Goal: Task Accomplishment & Management: Manage account settings

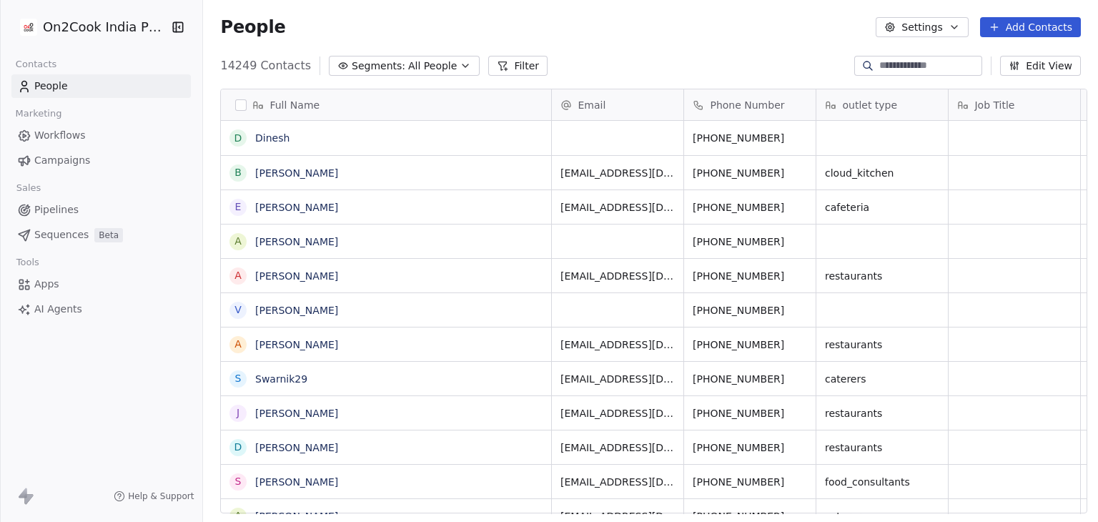
scroll to position [448, 890]
click at [49, 26] on html "On2Cook India Pvt. Ltd. Contacts People Marketing Workflows Campaigns Sales Pip…" at bounding box center [549, 261] width 1098 height 522
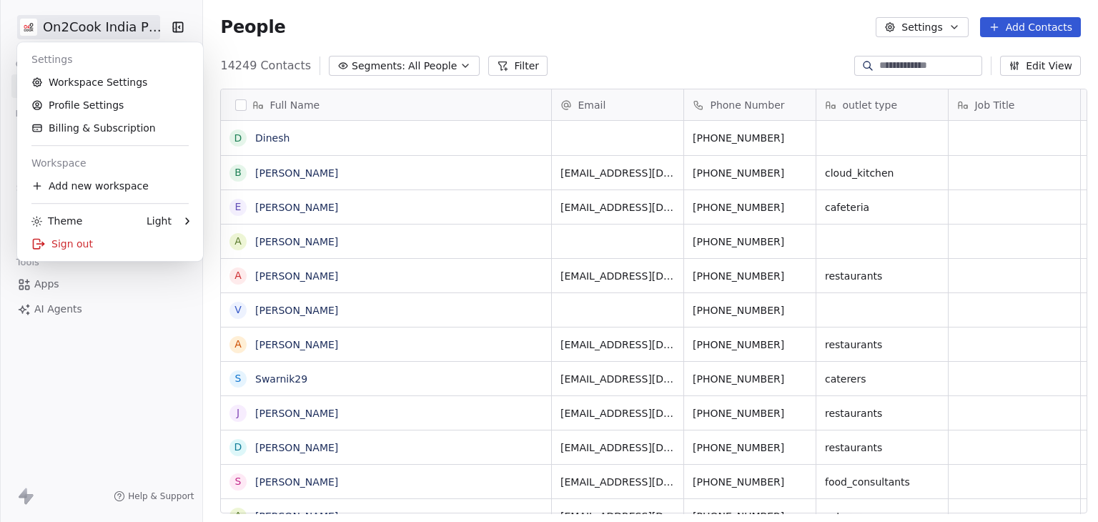
click at [652, 62] on html "On2Cook India Pvt. Ltd. Contacts People Marketing Workflows Campaigns Sales Pip…" at bounding box center [549, 261] width 1098 height 522
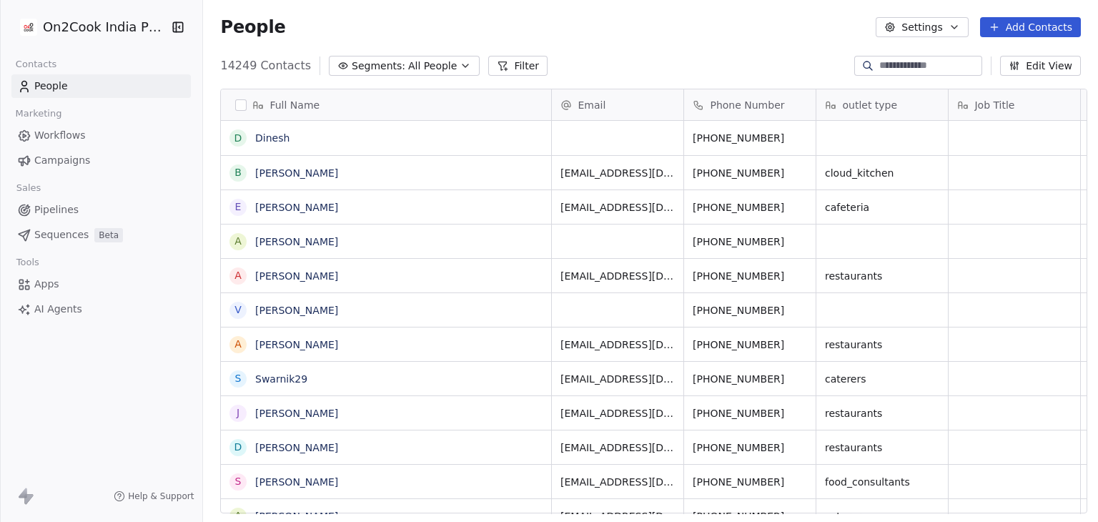
click at [69, 135] on span "Workflows" at bounding box center [59, 135] width 51 height 15
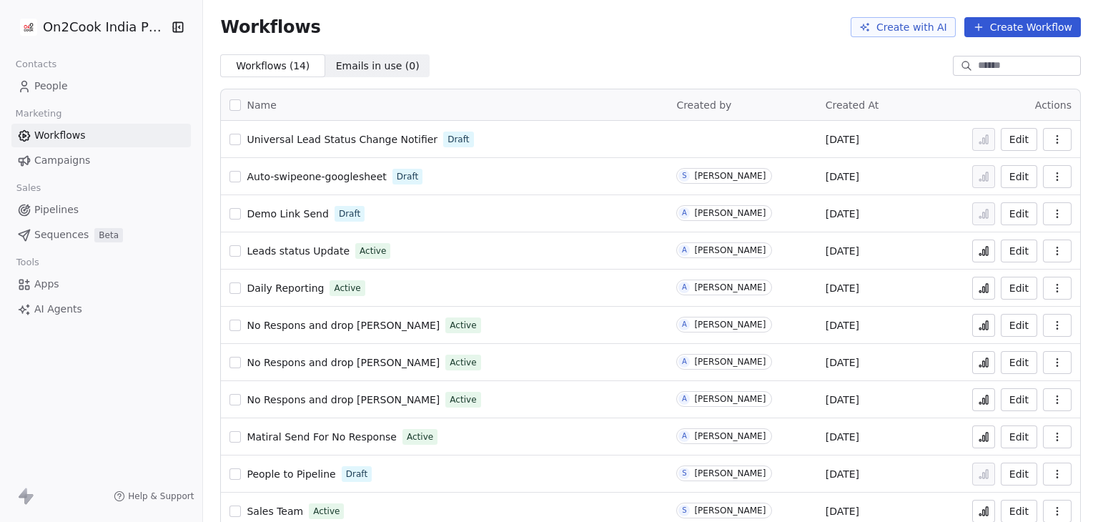
click at [82, 82] on link "People" at bounding box center [100, 86] width 179 height 24
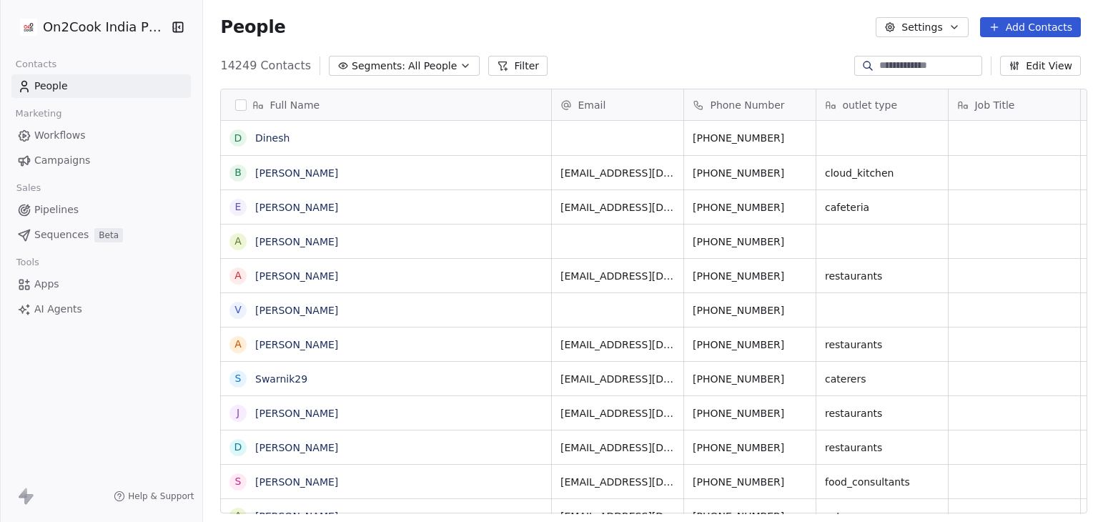
scroll to position [448, 890]
click at [1050, 69] on button "Edit View" at bounding box center [1040, 66] width 81 height 20
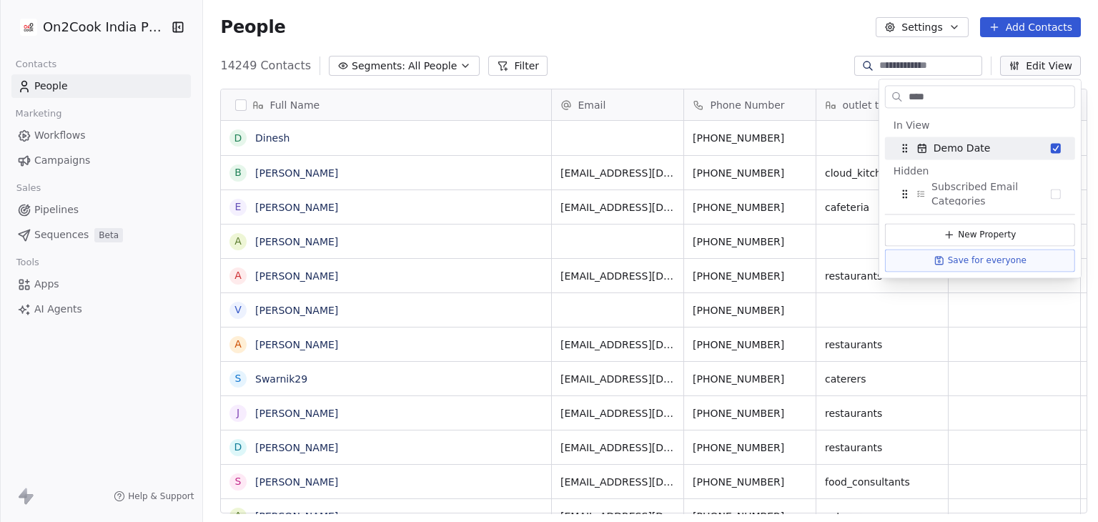
drag, startPoint x: 941, startPoint y: 98, endPoint x: 771, endPoint y: 87, distance: 170.5
click at [771, 87] on body "On2Cook India Pvt. Ltd. Contacts People Marketing Workflows Campaigns Sales Pip…" at bounding box center [549, 261] width 1098 height 522
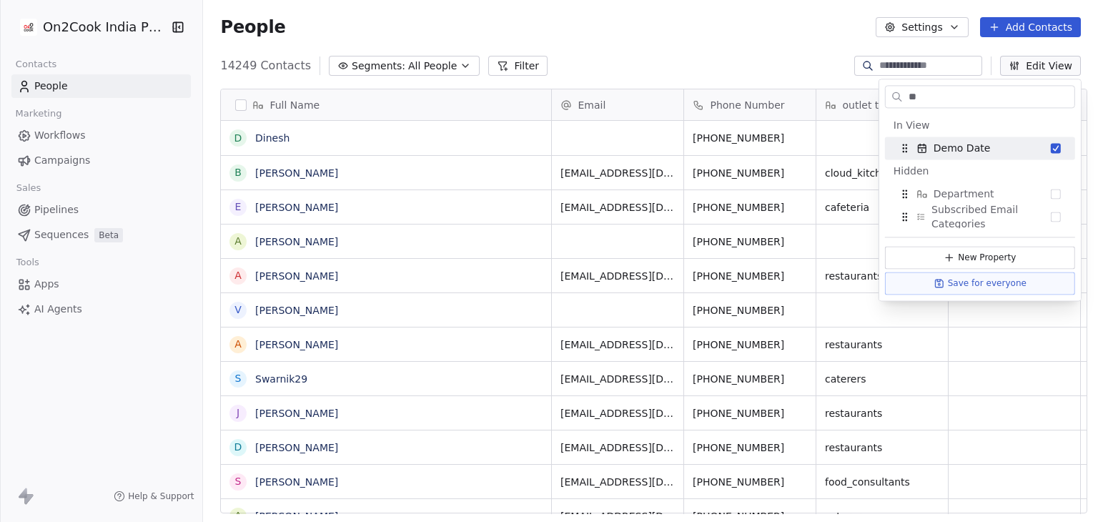
type input "*"
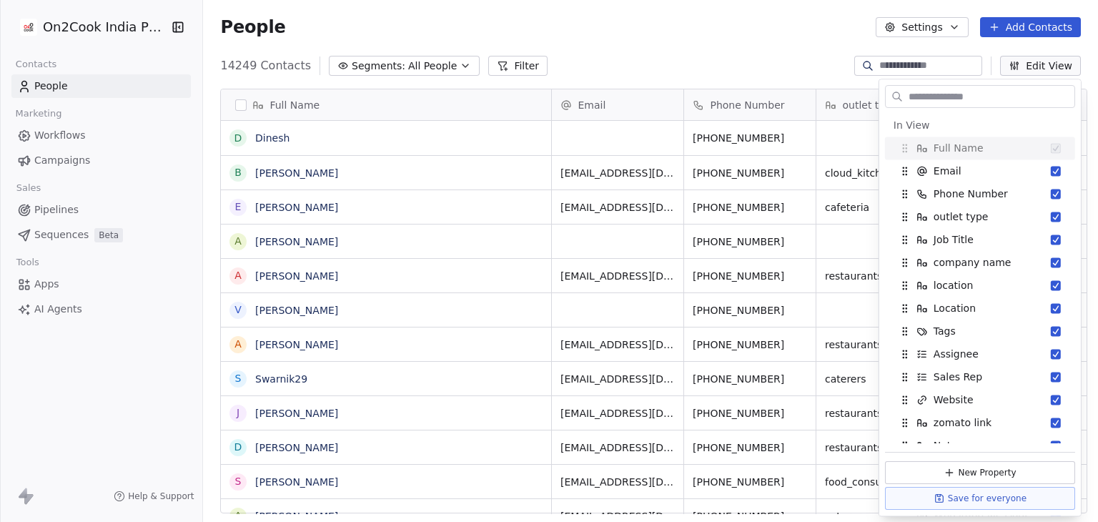
scroll to position [56, 0]
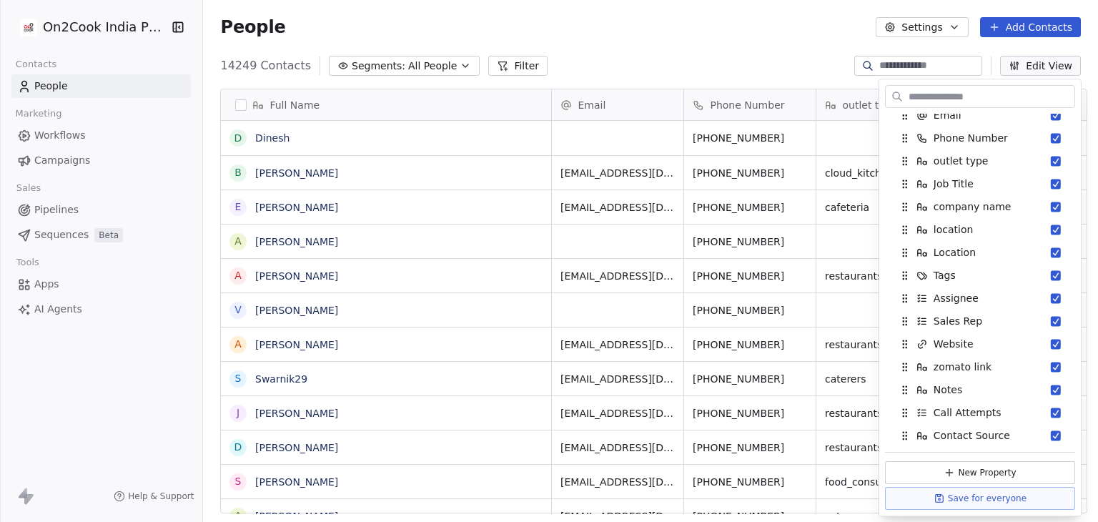
click at [770, 87] on div "Full Name D Dinesh B Bipin Patel E Edwin A Aziz Virani A Aziz Virani v vivek A …" at bounding box center [650, 306] width 895 height 459
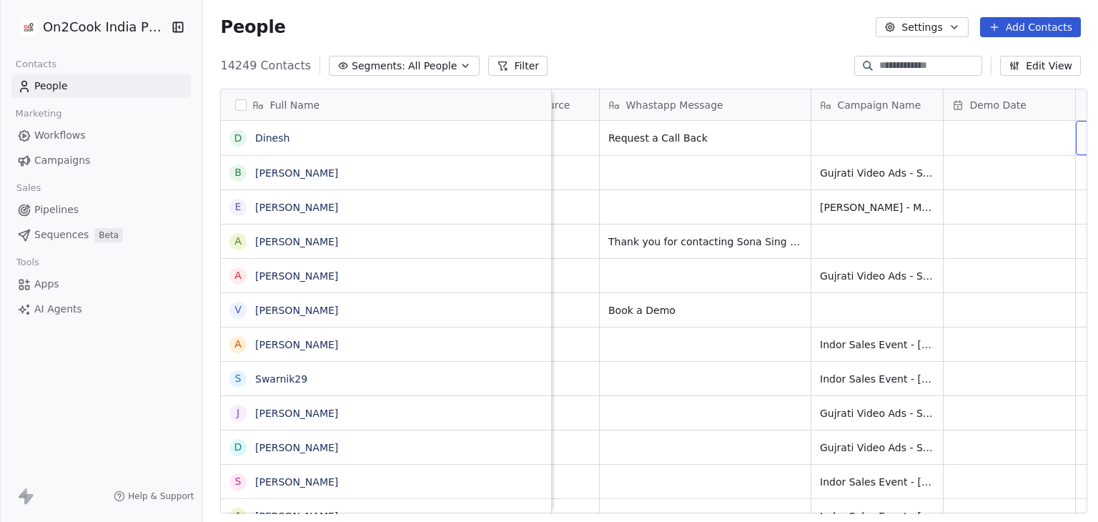
scroll to position [0, 2764]
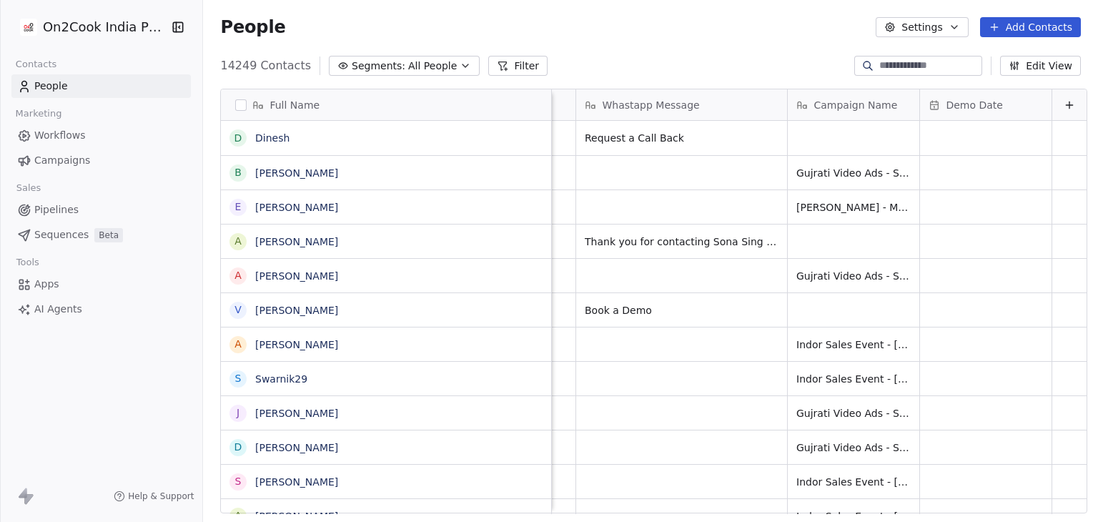
click at [927, 69] on input at bounding box center [929, 66] width 100 height 14
type input "****"
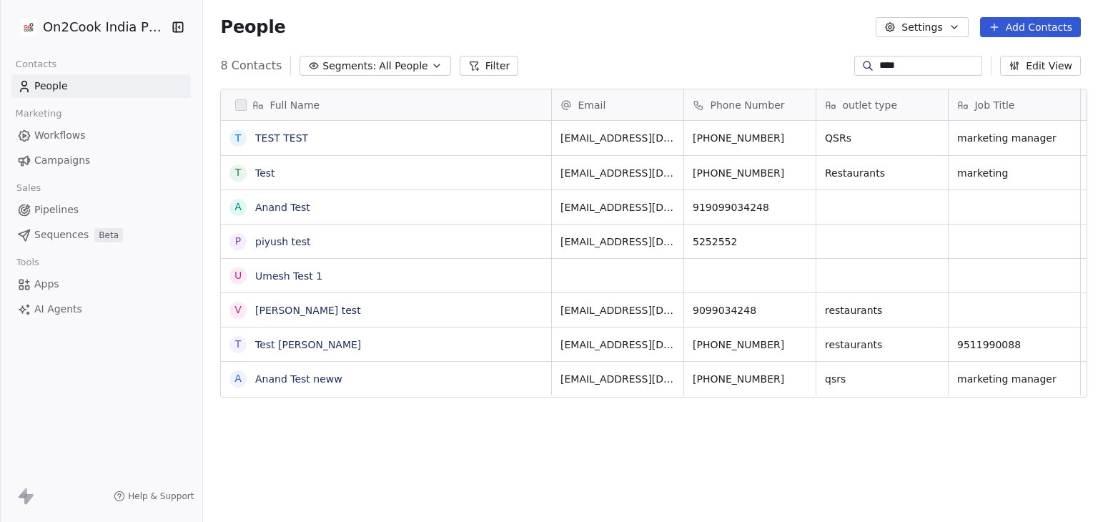
scroll to position [448, 890]
drag, startPoint x: 907, startPoint y: 66, endPoint x: 733, endPoint y: 60, distance: 174.6
click at [733, 60] on div "8 Contacts Segments: All People Filter **** Edit View" at bounding box center [650, 65] width 895 height 23
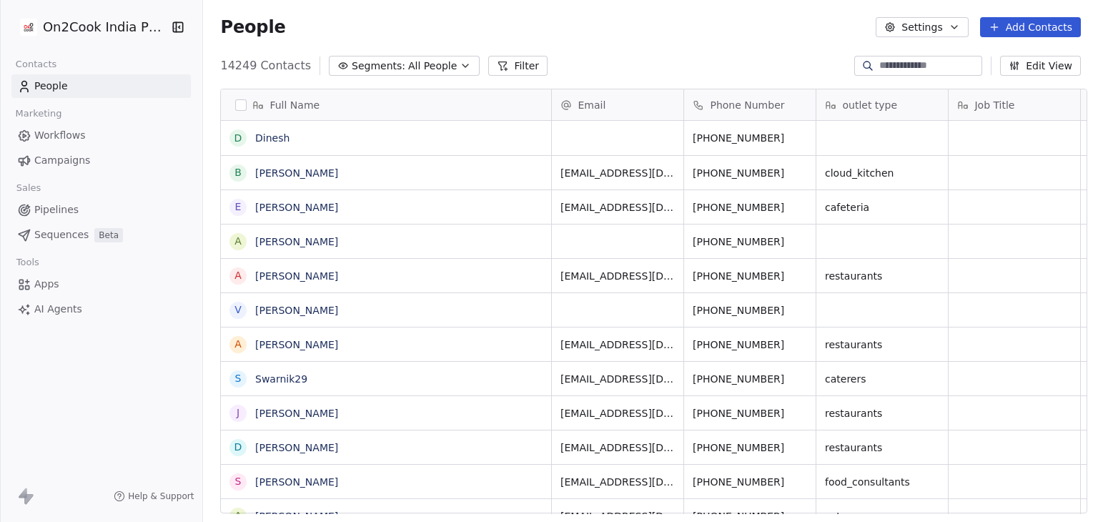
click at [1030, 80] on div "Full Name D Dinesh B Bipin Patel E Edwin A Aziz Virani A Aziz Virani v vivek A …" at bounding box center [650, 306] width 895 height 459
click at [1030, 69] on button "Edit View" at bounding box center [1040, 66] width 81 height 20
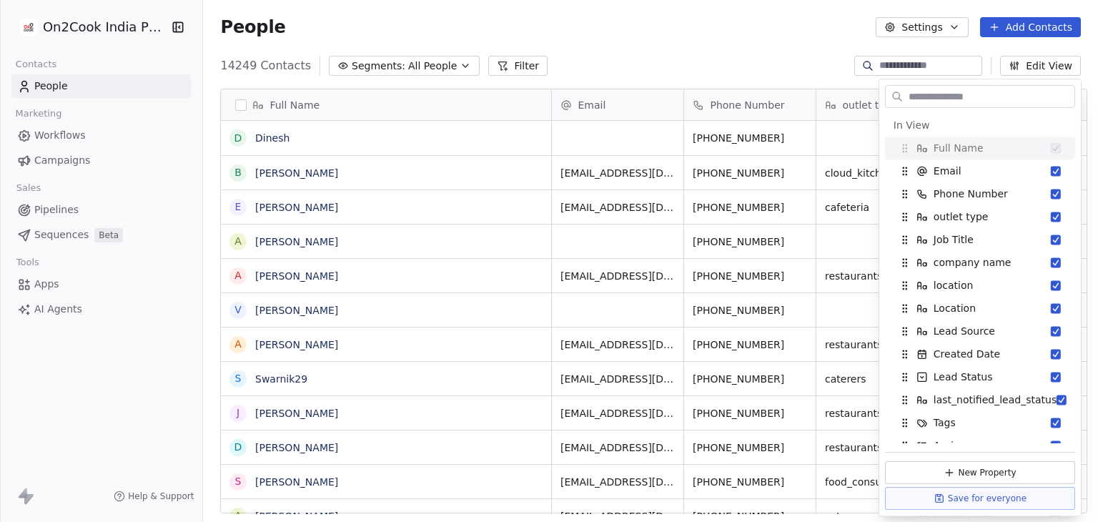
click at [802, 72] on div "14249 Contacts Segments: All People Filter Edit View" at bounding box center [650, 65] width 895 height 23
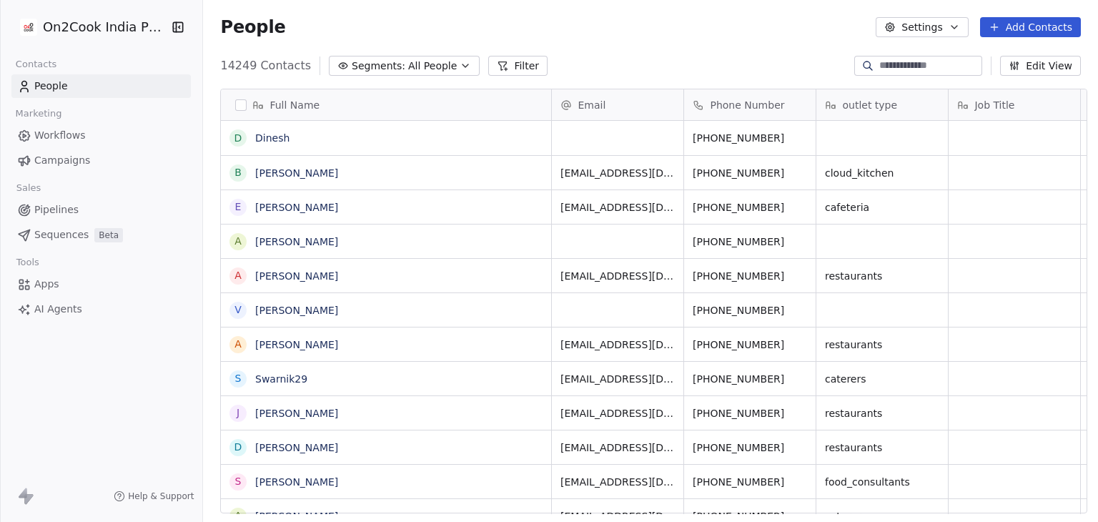
click at [1064, 26] on button "Add Contacts" at bounding box center [1030, 27] width 101 height 20
click at [1073, 56] on span "Create new contact" at bounding box center [1038, 58] width 98 height 15
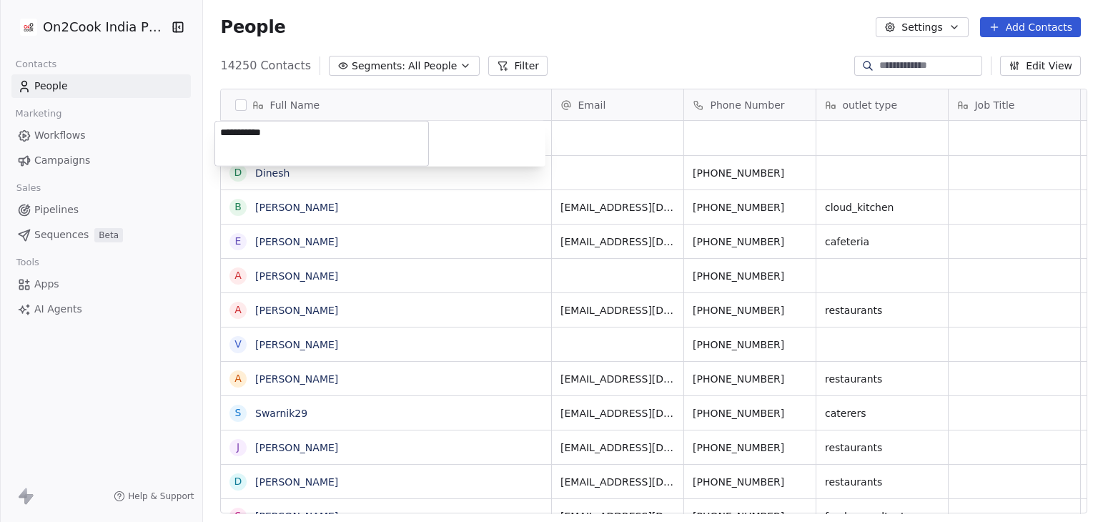
type textarea "**********"
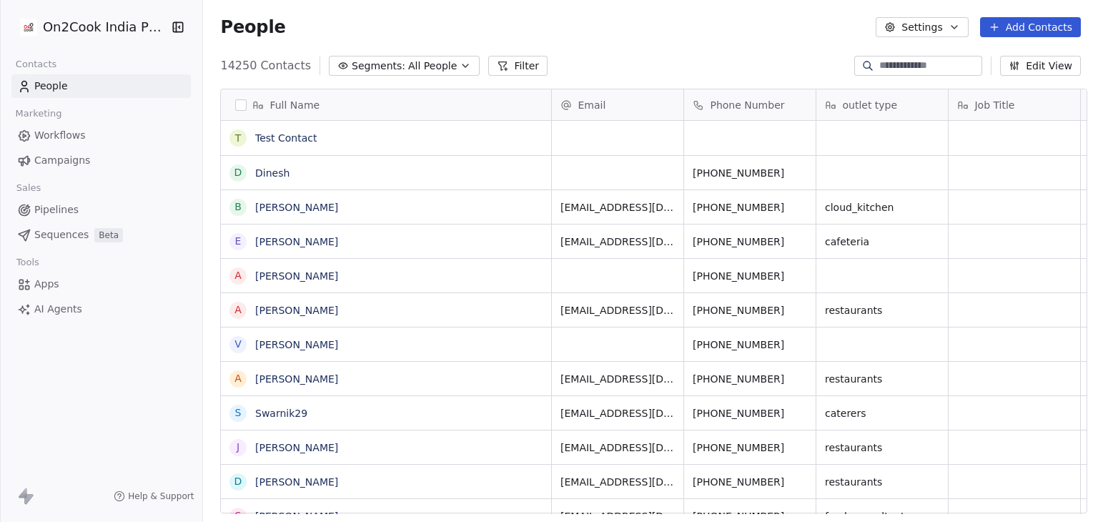
click at [757, 24] on div "People Settings Add Contacts" at bounding box center [650, 27] width 861 height 20
click at [629, 134] on div "grid" at bounding box center [618, 138] width 132 height 34
type input "**********"
click at [616, 50] on html "On2Cook India Pvt. Ltd. Contacts People Marketing Workflows Campaigns Sales Pip…" at bounding box center [549, 261] width 1098 height 522
click at [710, 127] on div "grid" at bounding box center [750, 138] width 132 height 34
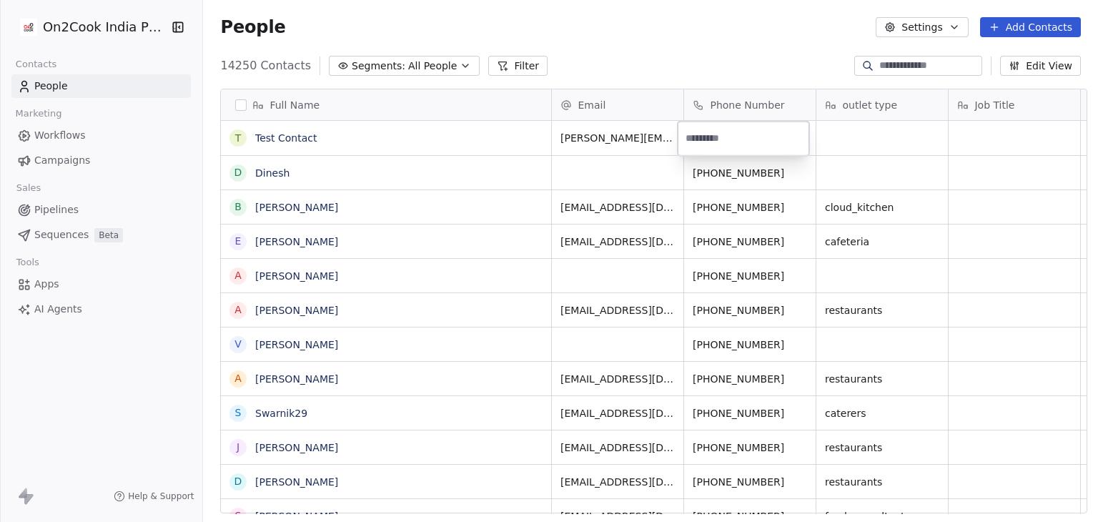
click at [643, 61] on html "On2Cook India Pvt. Ltd. Contacts People Marketing Workflows Campaigns Sales Pip…" at bounding box center [549, 261] width 1098 height 522
click at [616, 44] on div "People Settings Add Contacts" at bounding box center [650, 27] width 895 height 54
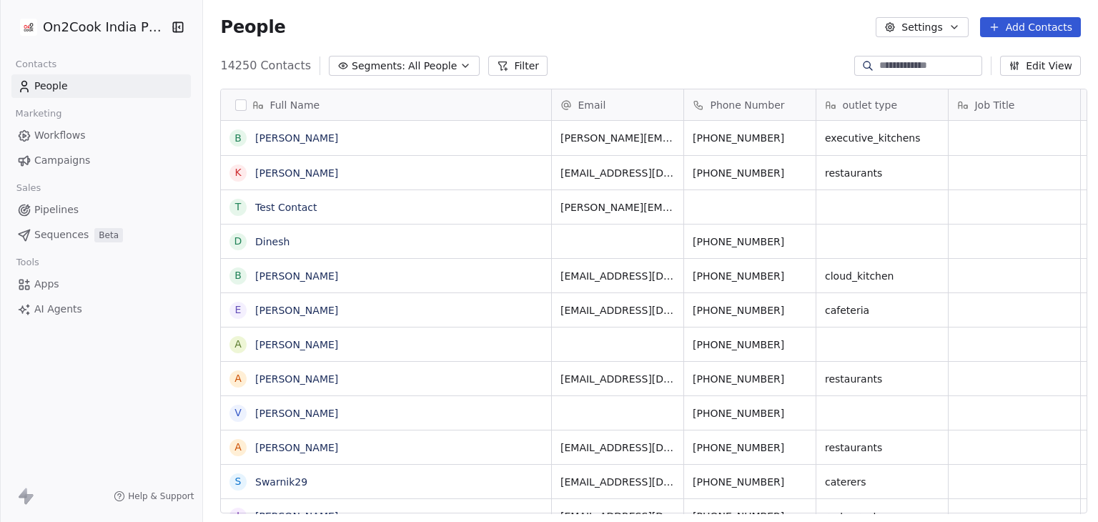
click at [942, 31] on button "Settings" at bounding box center [922, 27] width 92 height 20
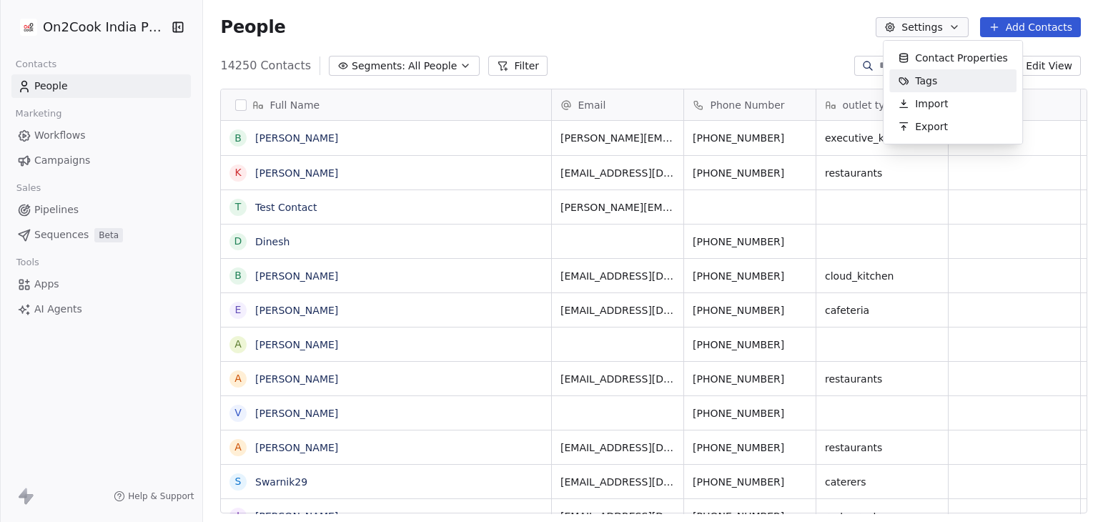
click at [935, 85] on div "Tags" at bounding box center [917, 80] width 56 height 23
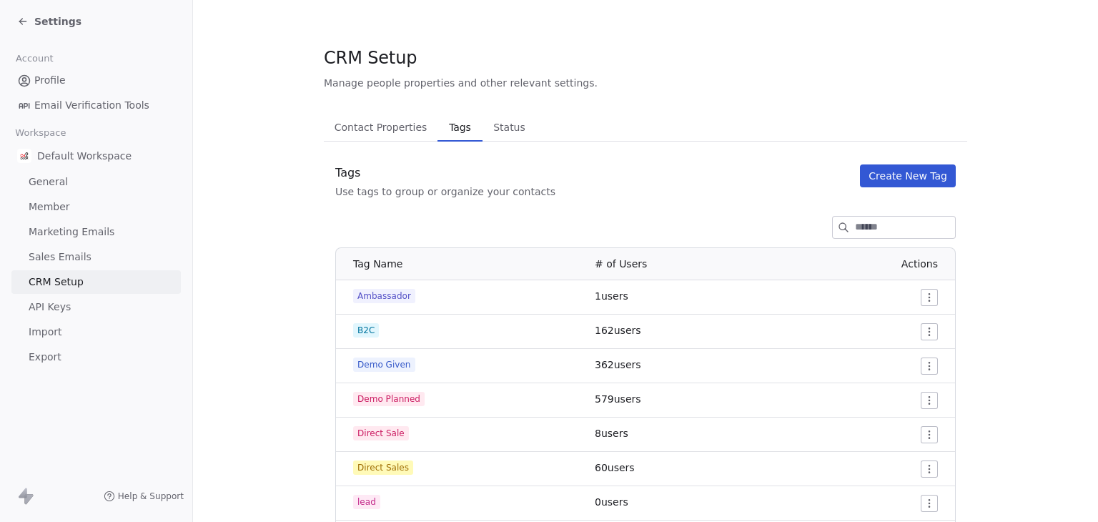
click at [881, 176] on button "Create New Tag" at bounding box center [908, 175] width 96 height 23
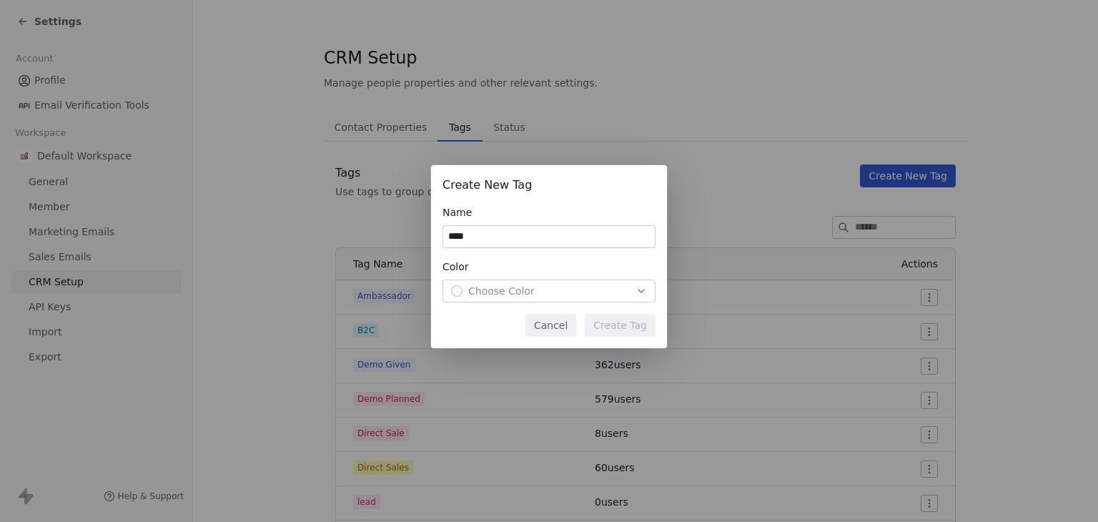
type input "****"
click at [551, 295] on div "Choose Color" at bounding box center [549, 291] width 196 height 14
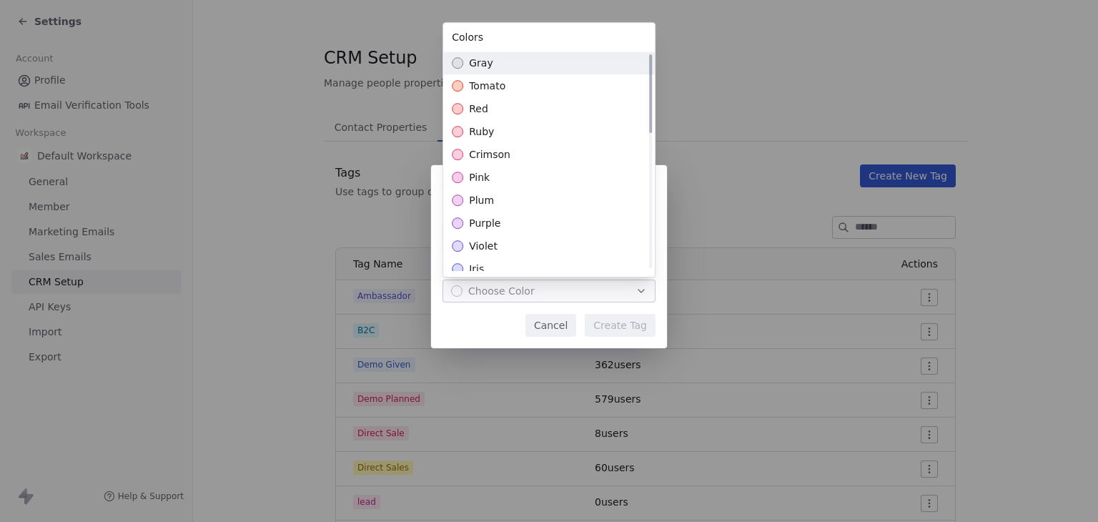
click at [507, 55] on div "gray" at bounding box center [549, 62] width 212 height 23
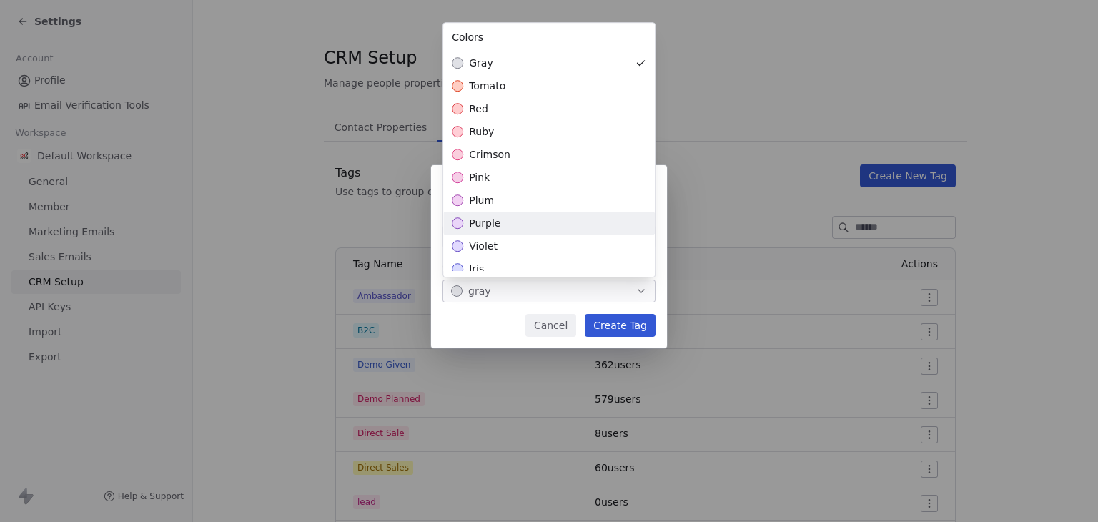
click at [625, 325] on div "Create New Tag Name **** Color gray Cancel Create Tag" at bounding box center [549, 260] width 1098 height 237
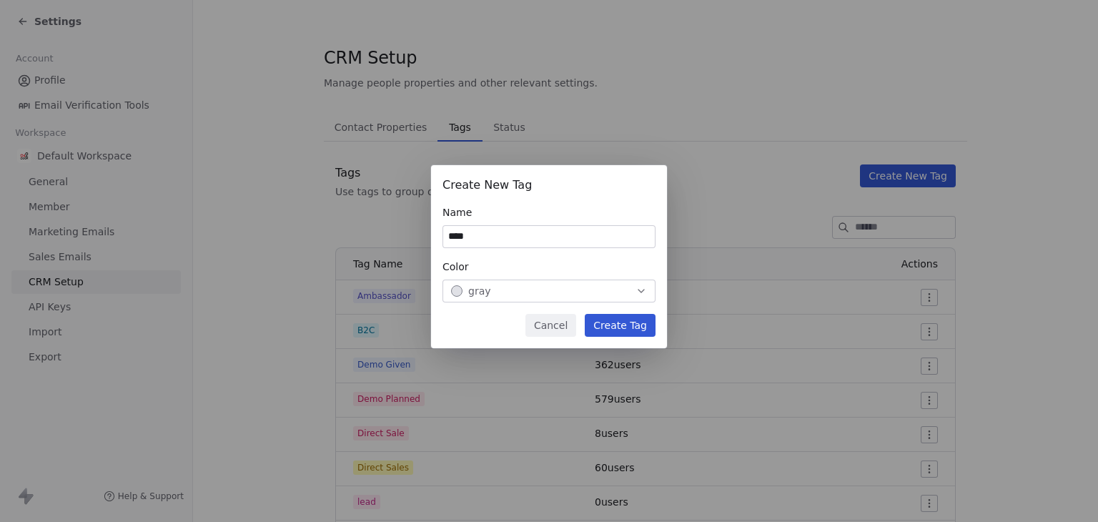
click at [633, 323] on button "Create Tag" at bounding box center [620, 325] width 71 height 23
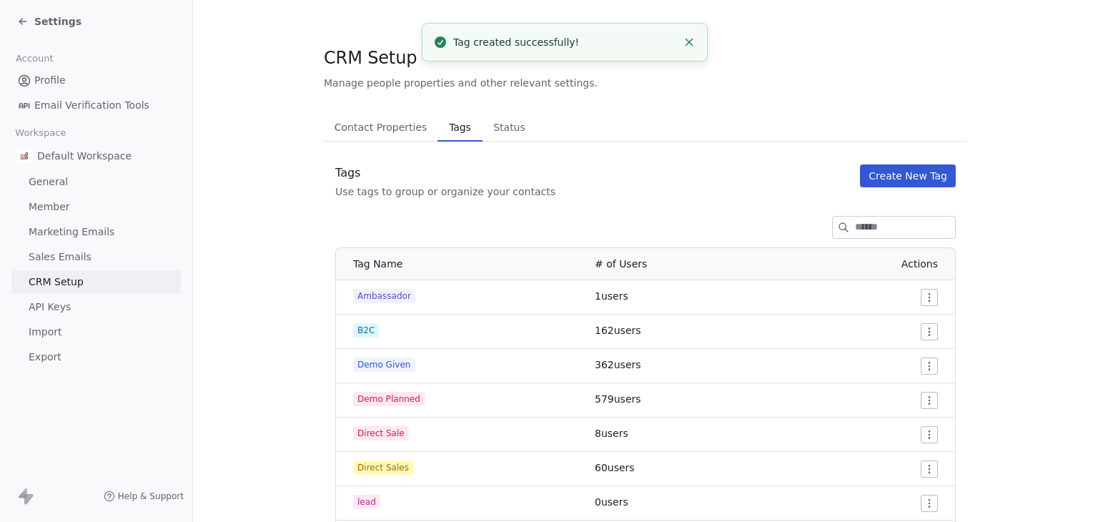
click at [42, 18] on span "Settings" at bounding box center [57, 21] width 47 height 14
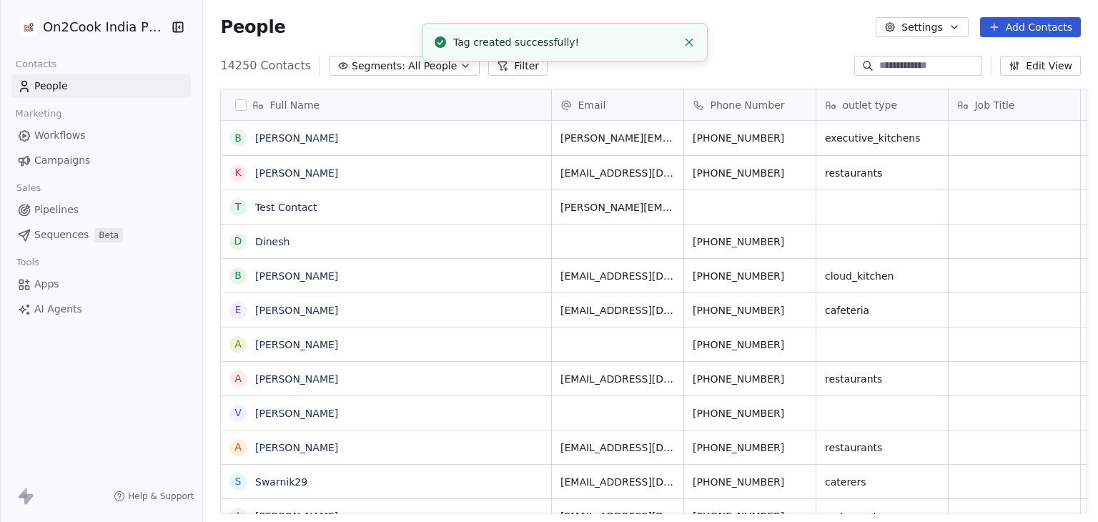
scroll to position [448, 890]
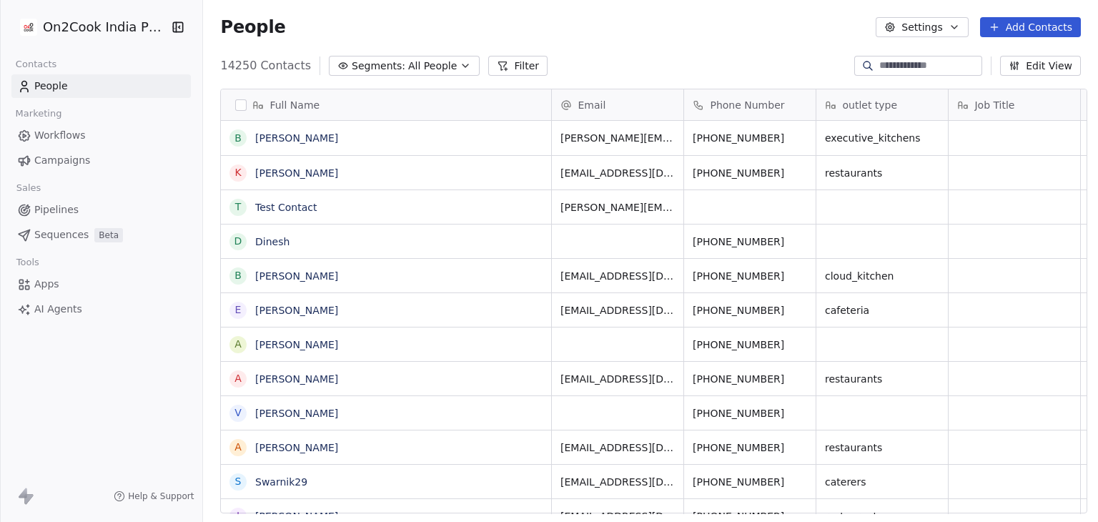
click at [547, 48] on div "People Settings Add Contacts" at bounding box center [650, 27] width 895 height 54
click at [896, 69] on input at bounding box center [929, 66] width 100 height 14
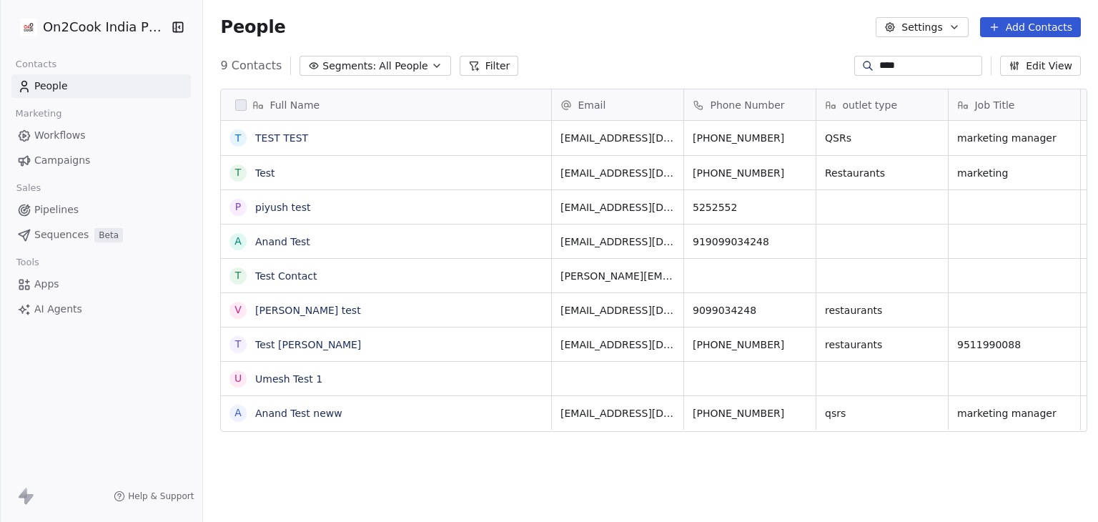
type input "****"
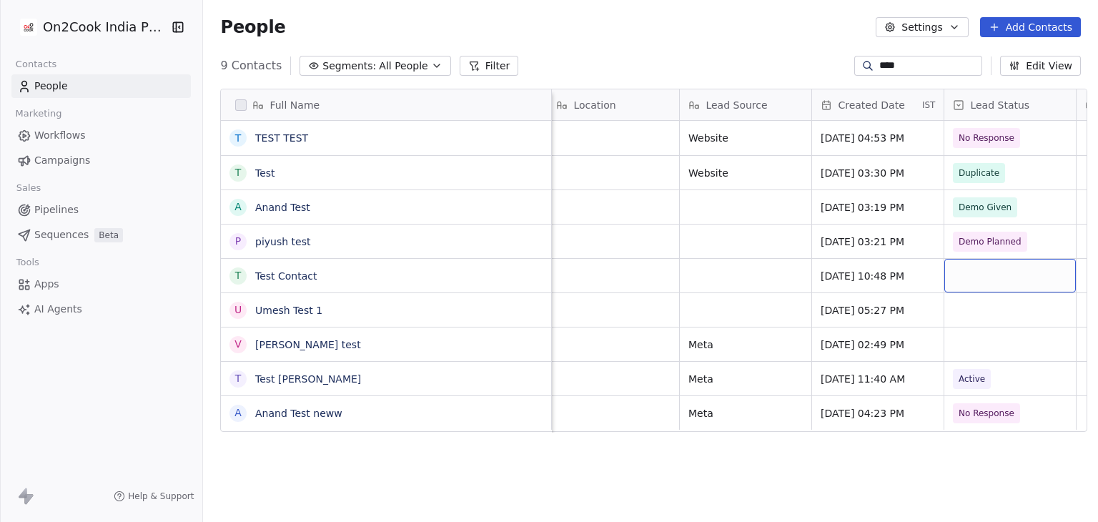
scroll to position [0, 931]
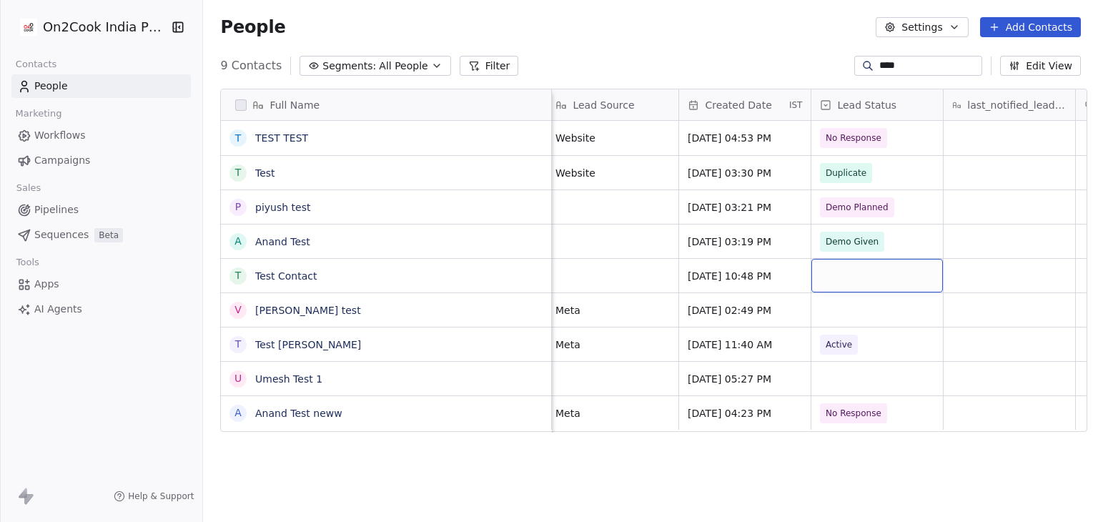
click at [874, 275] on div "grid" at bounding box center [878, 276] width 132 height 34
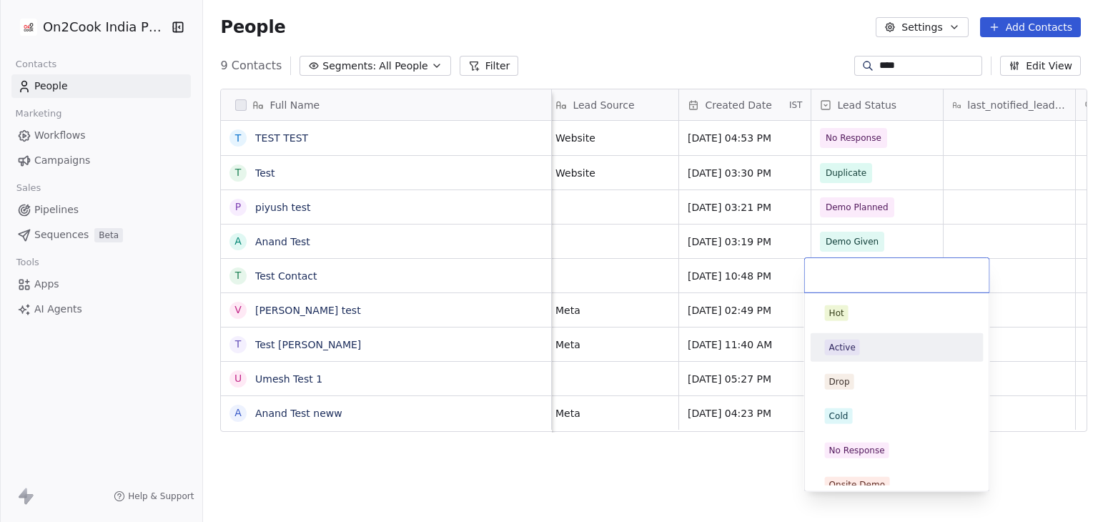
click at [858, 350] on span "Active" at bounding box center [842, 348] width 35 height 16
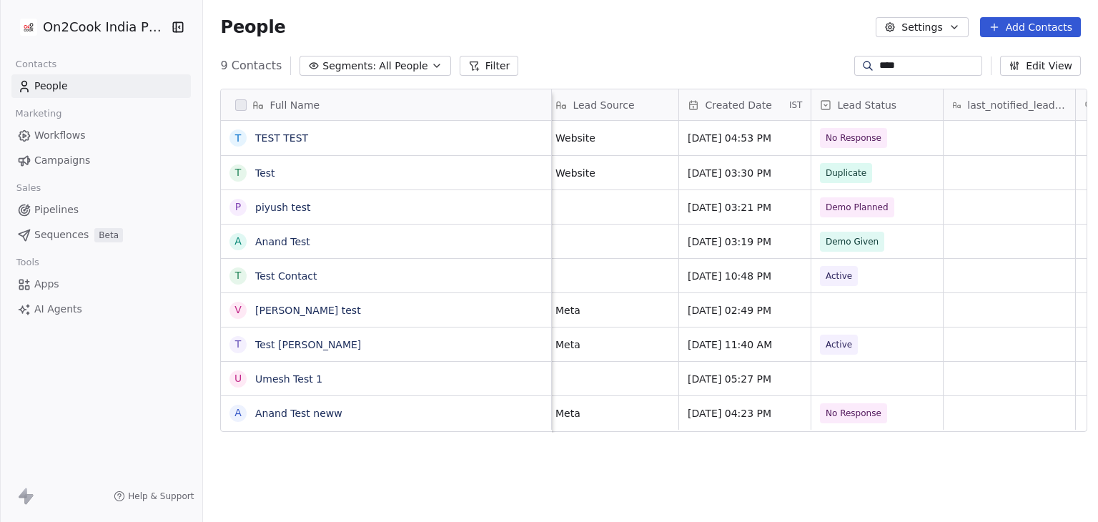
click at [715, 57] on div "9 Contacts Segments: All People Filter **** Edit View" at bounding box center [650, 65] width 895 height 23
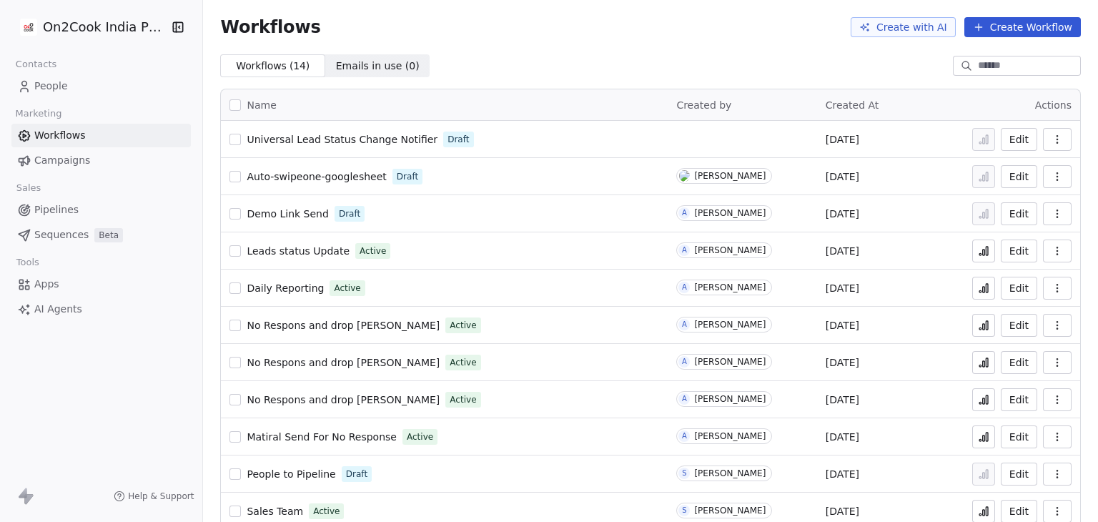
click at [1043, 26] on button "Create Workflow" at bounding box center [1023, 27] width 117 height 20
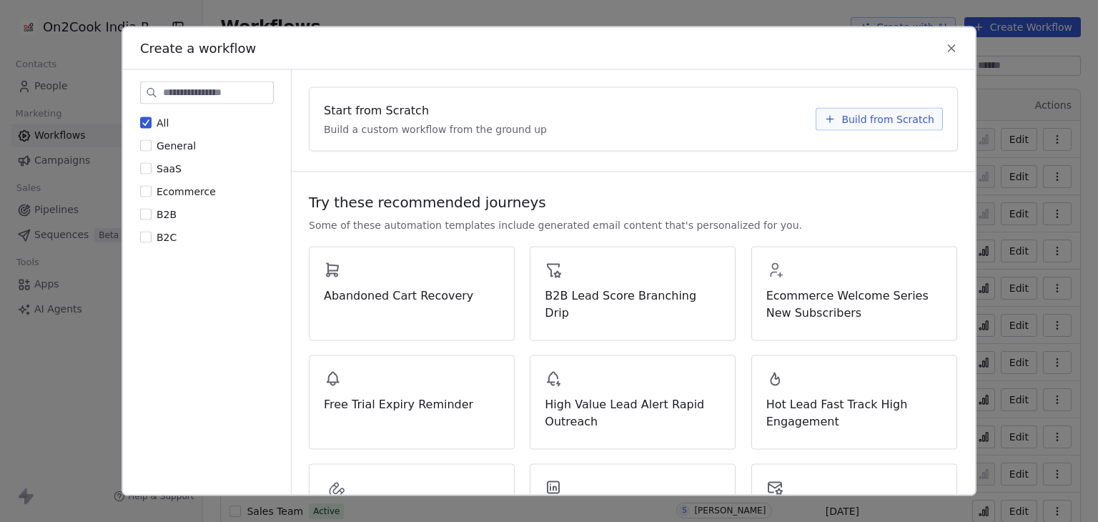
click at [868, 114] on span "Build from Scratch" at bounding box center [888, 119] width 93 height 14
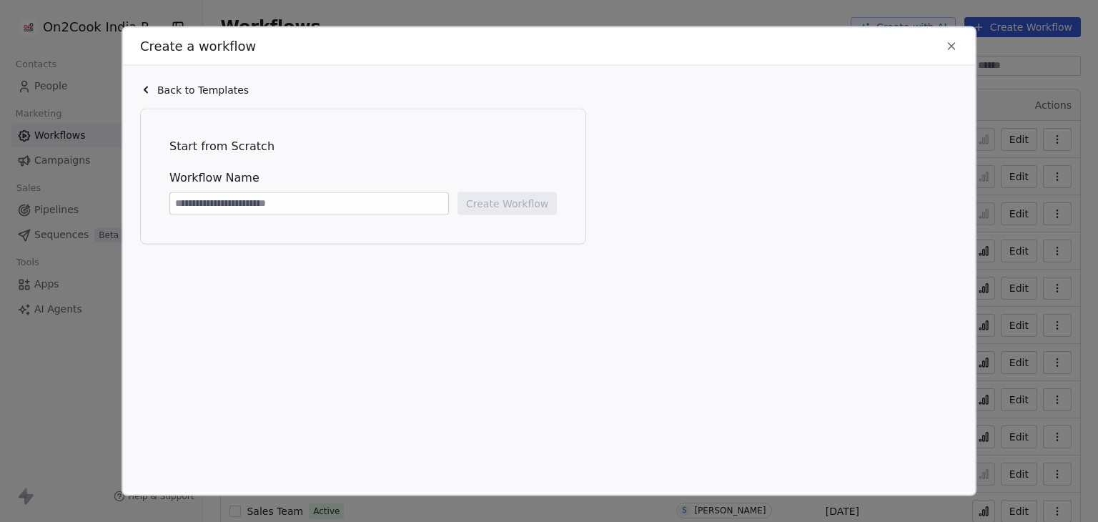
click at [243, 202] on input at bounding box center [309, 203] width 278 height 21
type input "**********"
click at [511, 202] on button "Create Workflow" at bounding box center [507, 203] width 99 height 23
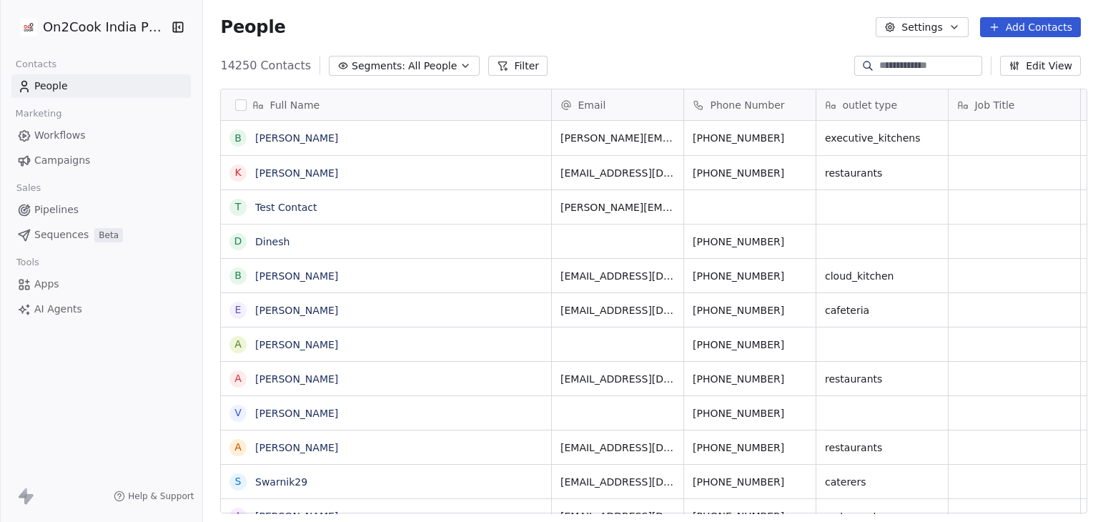
scroll to position [448, 890]
click at [69, 134] on span "Workflows" at bounding box center [59, 135] width 51 height 15
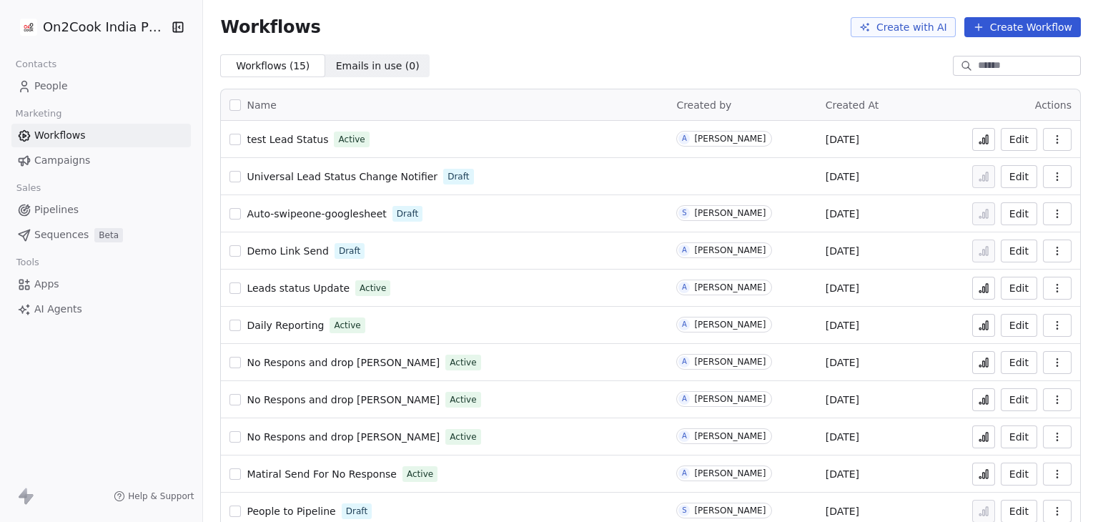
click at [983, 142] on icon at bounding box center [984, 141] width 2 height 6
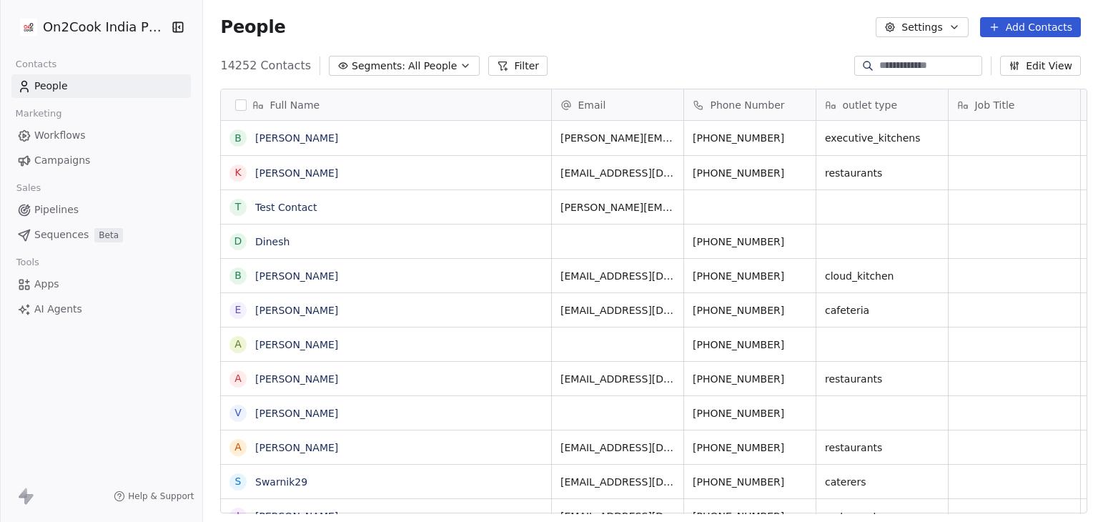
scroll to position [448, 890]
click at [910, 67] on input at bounding box center [929, 66] width 100 height 14
type input "****"
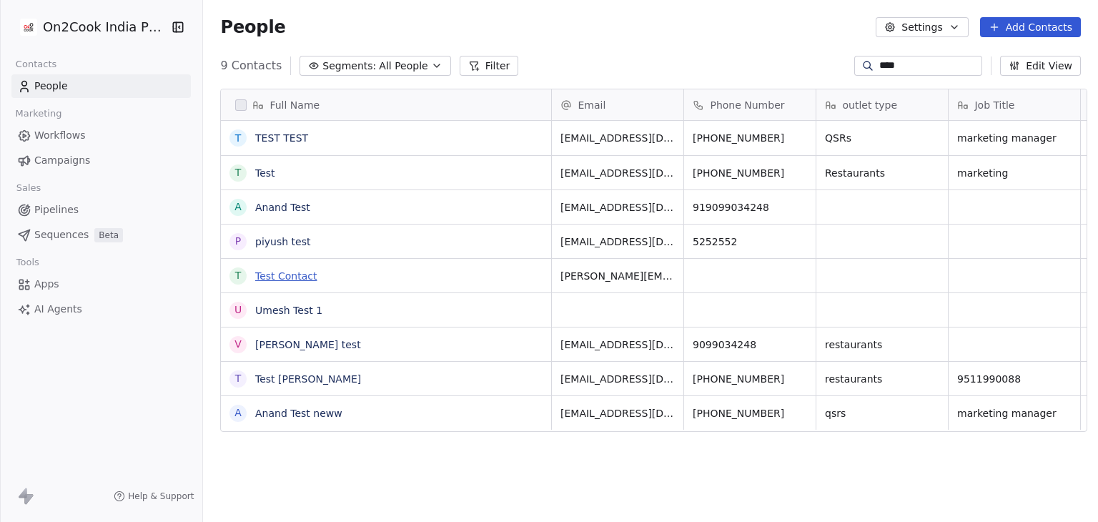
click at [266, 277] on link "Test Contact" at bounding box center [286, 275] width 62 height 11
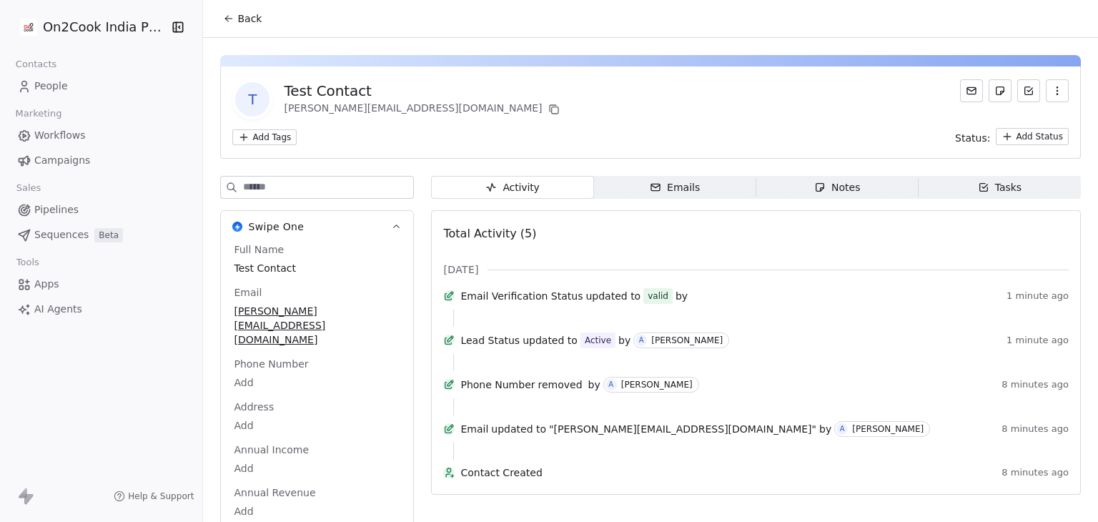
scroll to position [18, 0]
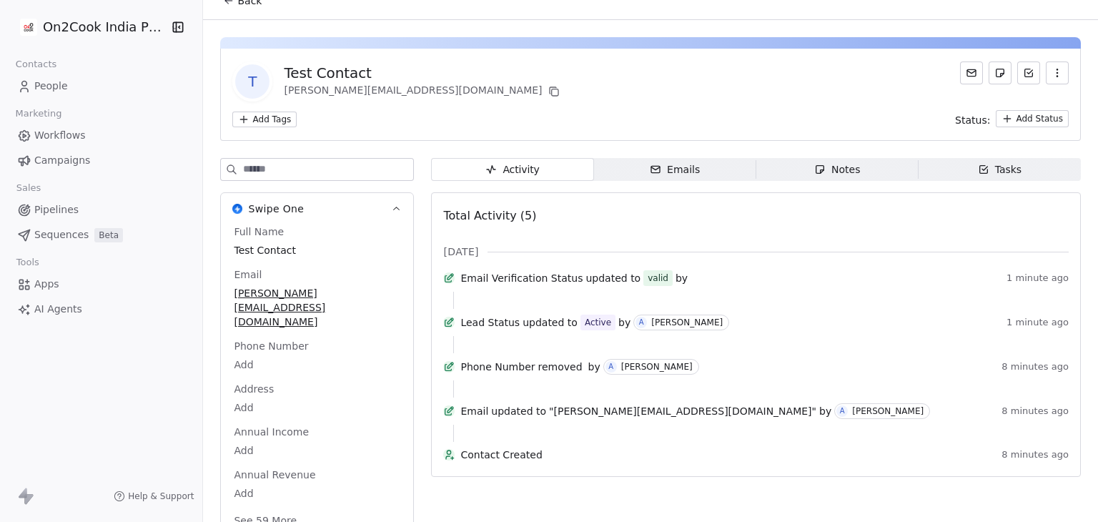
click at [255, 508] on button "See 59 More" at bounding box center [265, 521] width 80 height 26
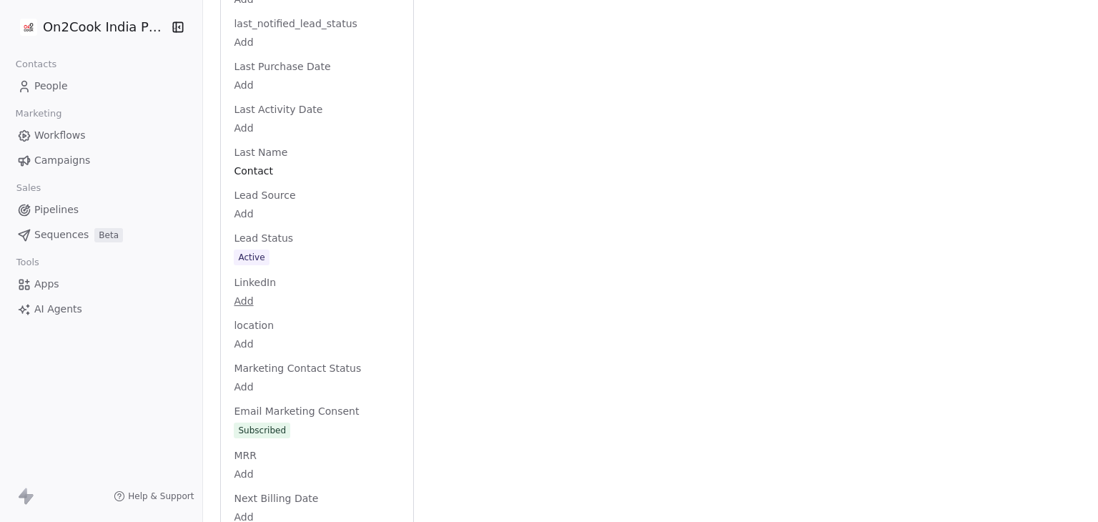
scroll to position [1591, 0]
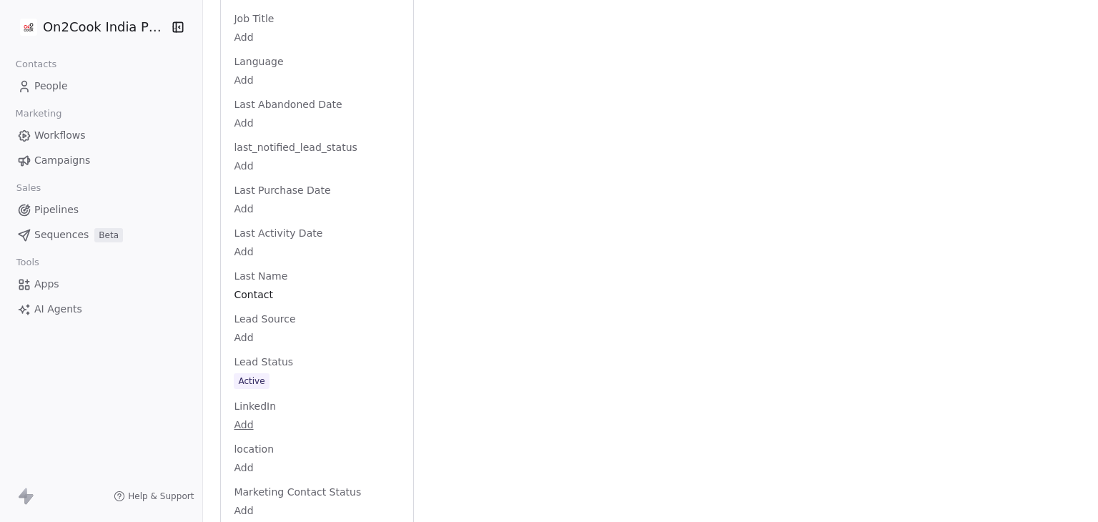
click at [272, 349] on div "Full Name Test Contact Email mrinal@swipepages.com Phone Number Add Address Add…" at bounding box center [317, 273] width 172 height 2814
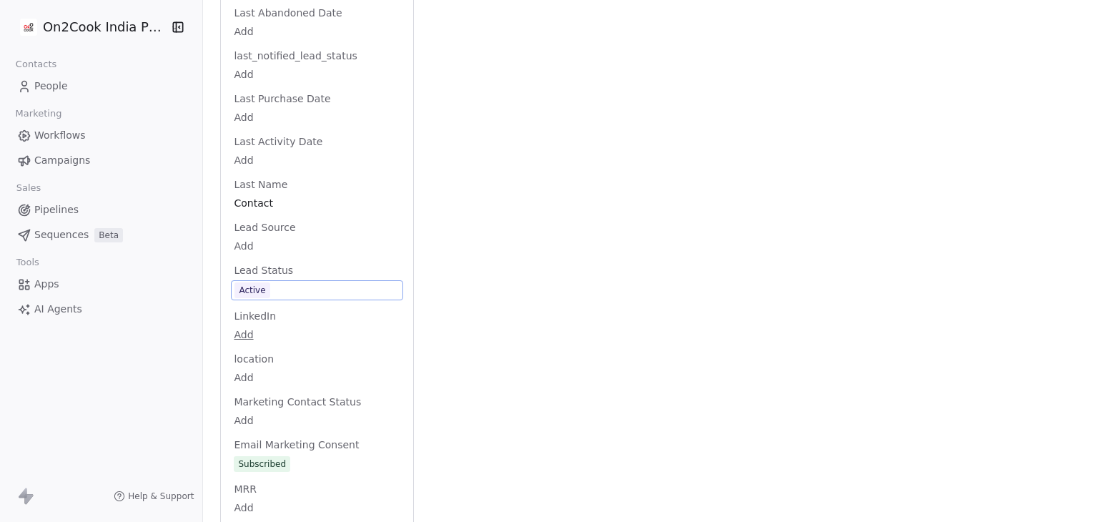
click at [272, 349] on html "On2Cook India Pvt. Ltd. Contacts People Marketing Workflows Campaigns Sales Pip…" at bounding box center [549, 261] width 1098 height 522
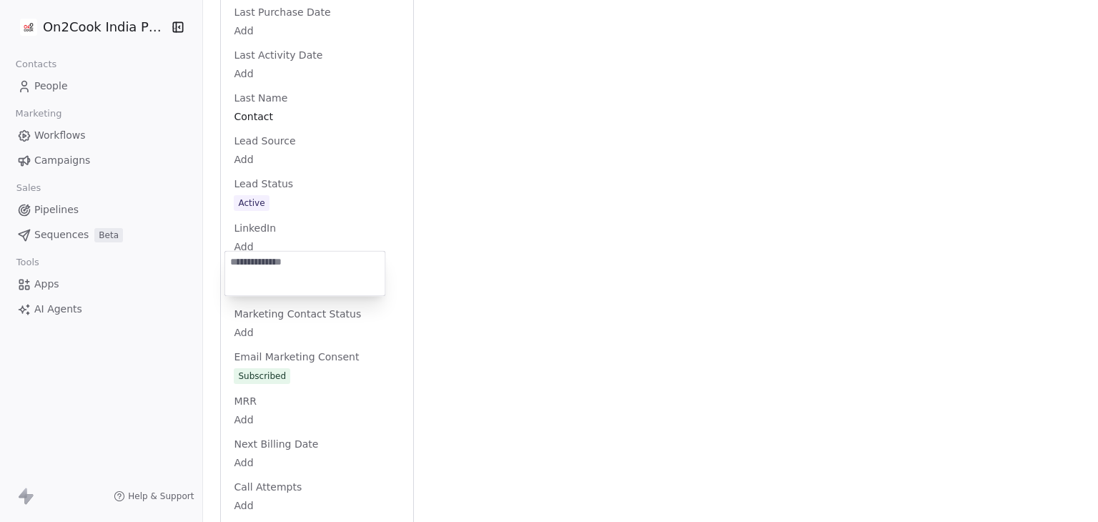
click at [275, 177] on html "On2Cook India Pvt. Ltd. Contacts People Marketing Workflows Campaigns Sales Pip…" at bounding box center [549, 261] width 1098 height 522
click at [277, 174] on div "Full Name Test Contact Email mrinal@swipepages.com Phone Number Add Address Add…" at bounding box center [317, 95] width 172 height 2814
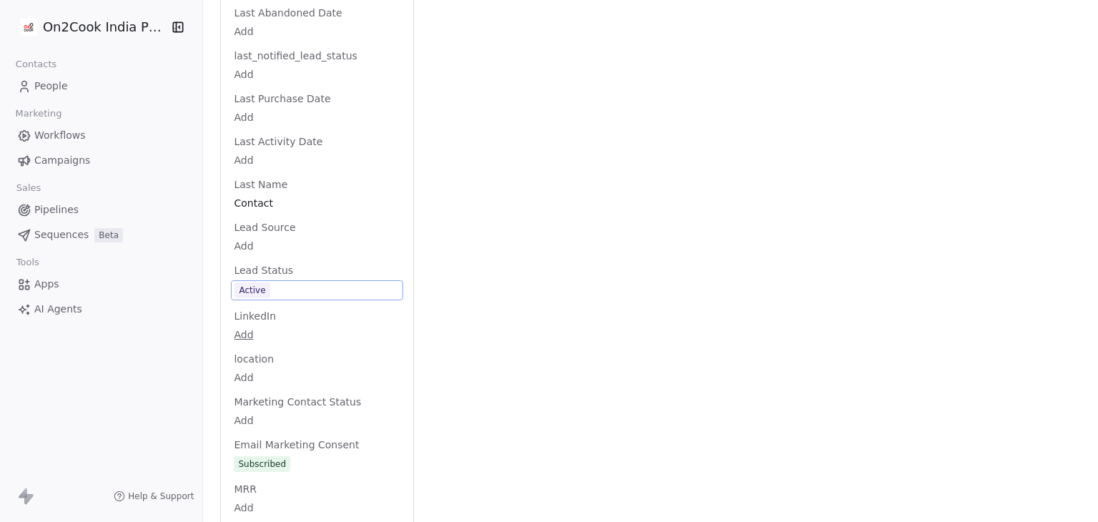
click at [289, 282] on span "Active" at bounding box center [317, 290] width 165 height 16
click at [287, 282] on span "Active" at bounding box center [317, 290] width 165 height 16
click at [271, 282] on span "Active" at bounding box center [317, 290] width 165 height 16
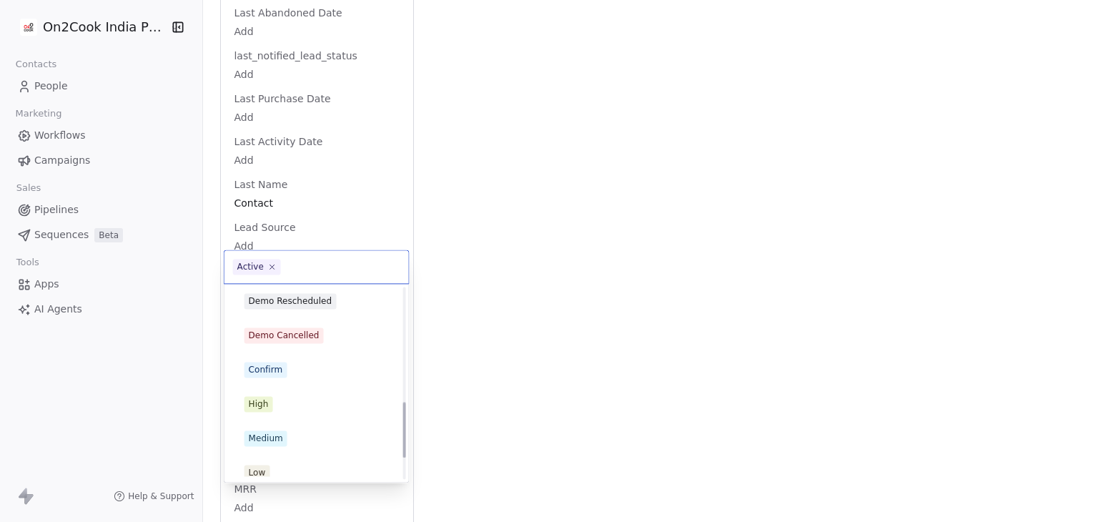
scroll to position [459, 0]
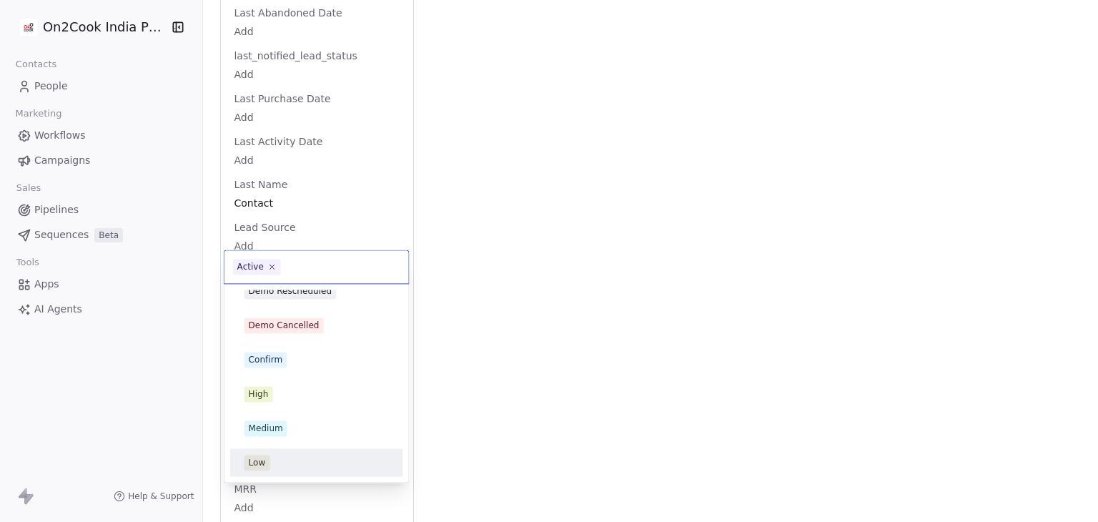
click at [282, 465] on div "Low" at bounding box center [317, 463] width 144 height 16
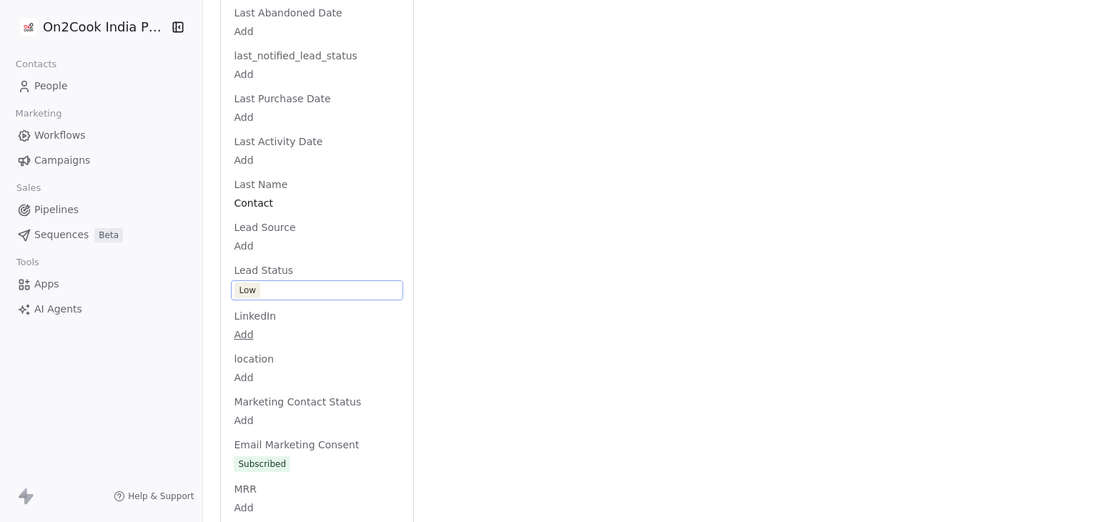
click at [520, 310] on div "Activity Activity Emails Emails Notes Notes Tasks Tasks Total Activity (5) Aug …" at bounding box center [756, 156] width 650 height 2897
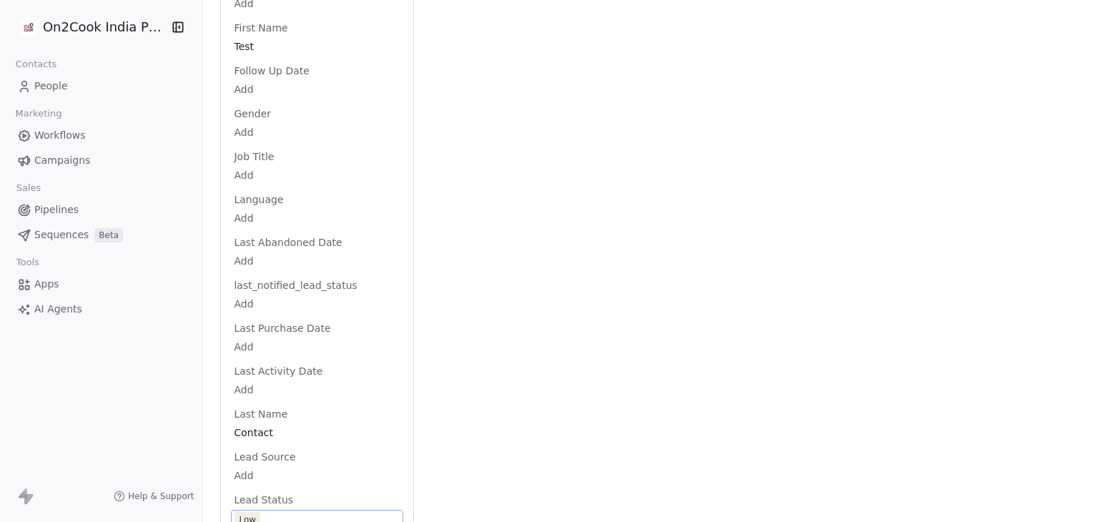
scroll to position [1182, 0]
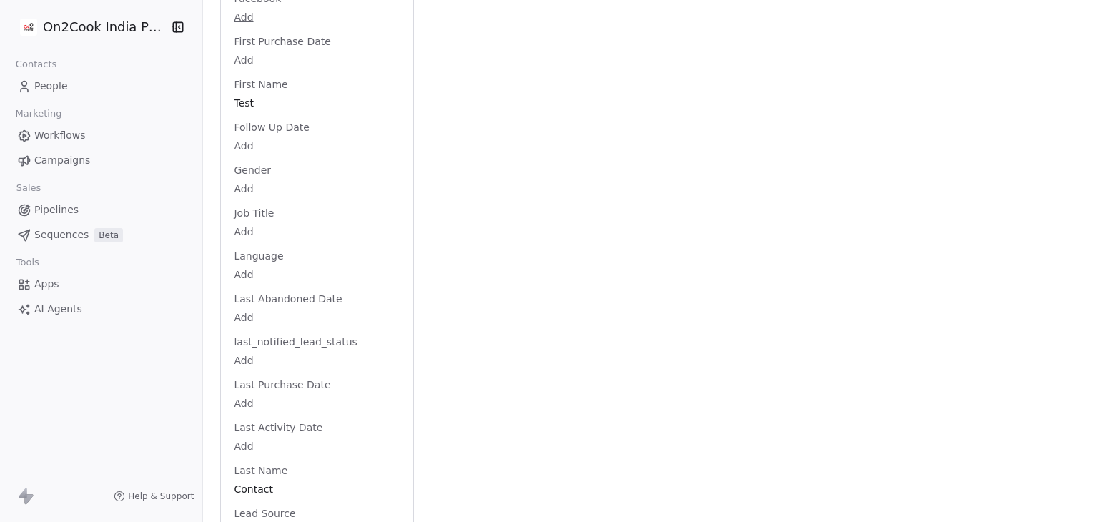
click at [385, 292] on div "Last Abandoned Date Add" at bounding box center [317, 309] width 172 height 34
click at [302, 292] on span "Last Abandoned Date" at bounding box center [288, 299] width 114 height 14
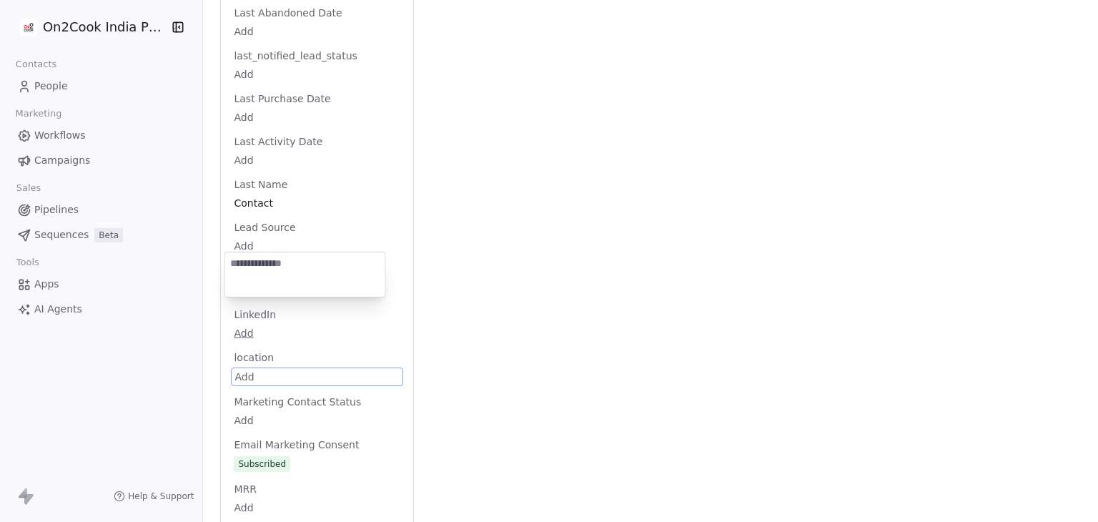
click at [369, 341] on html "On2Cook India Pvt. Ltd. Contacts People Marketing Workflows Campaigns Sales Pip…" at bounding box center [549, 261] width 1098 height 522
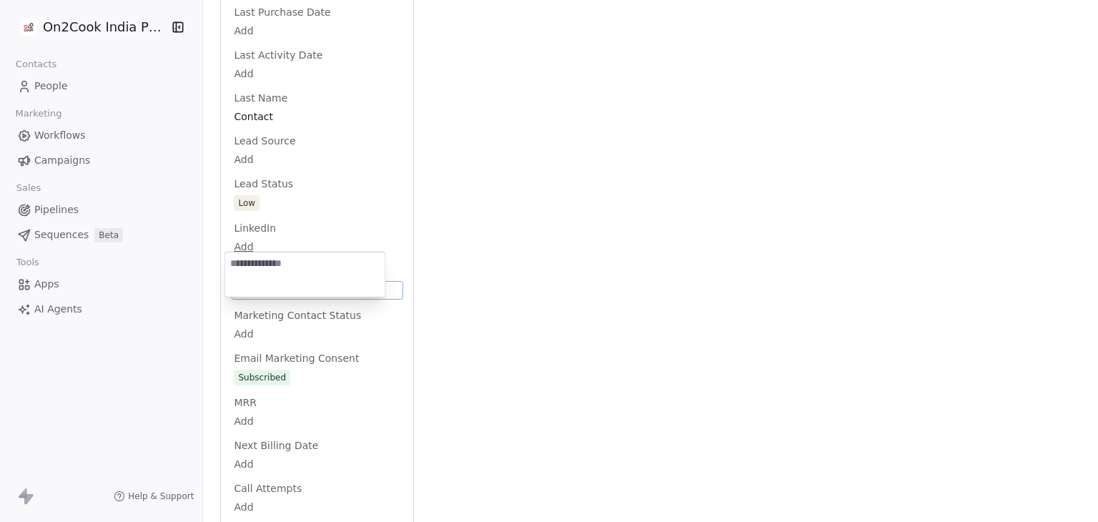
click at [436, 224] on html "On2Cook India Pvt. Ltd. Contacts People Marketing Workflows Campaigns Sales Pip…" at bounding box center [549, 261] width 1098 height 522
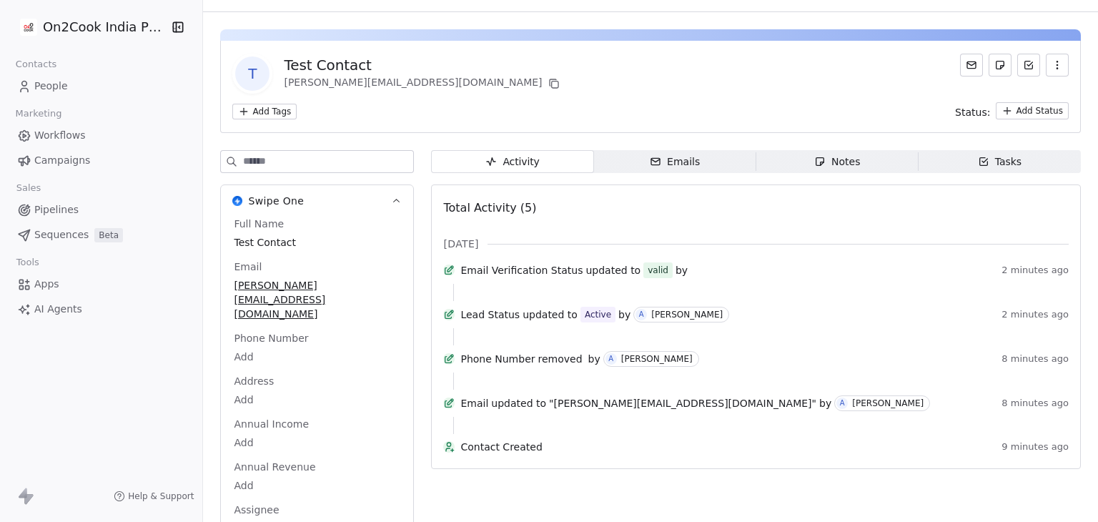
scroll to position [0, 0]
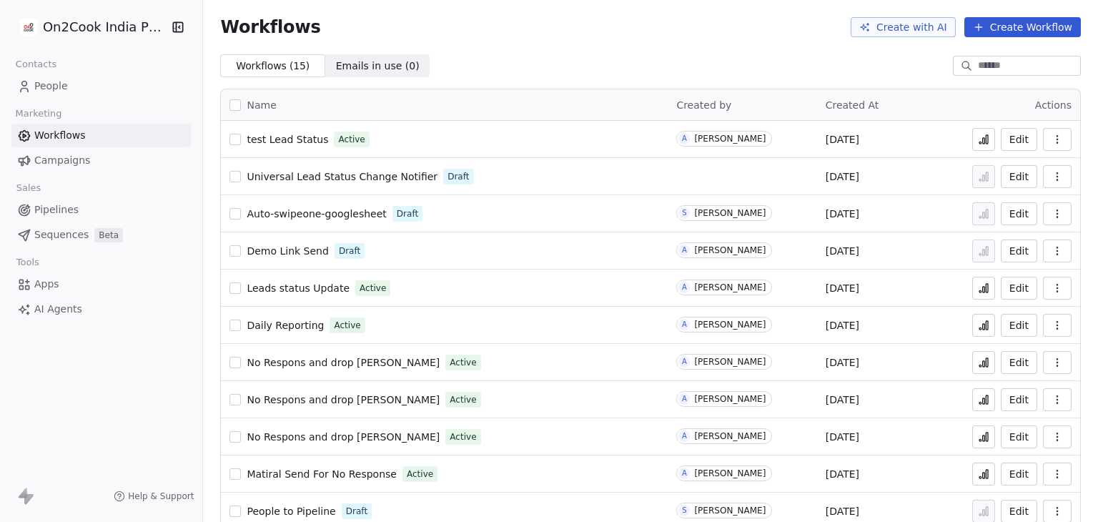
click at [983, 138] on icon at bounding box center [984, 141] width 2 height 6
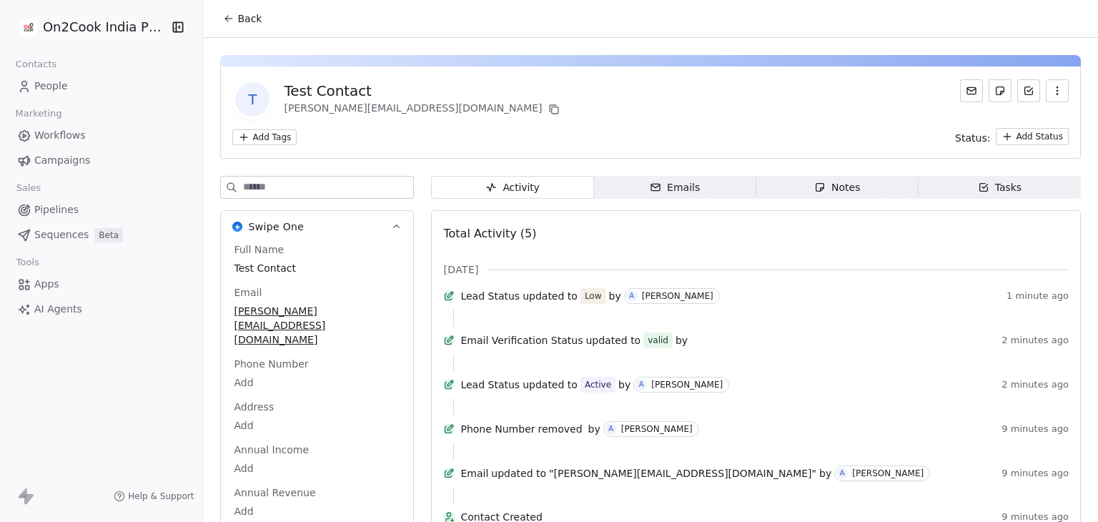
click at [225, 17] on icon at bounding box center [228, 18] width 11 height 11
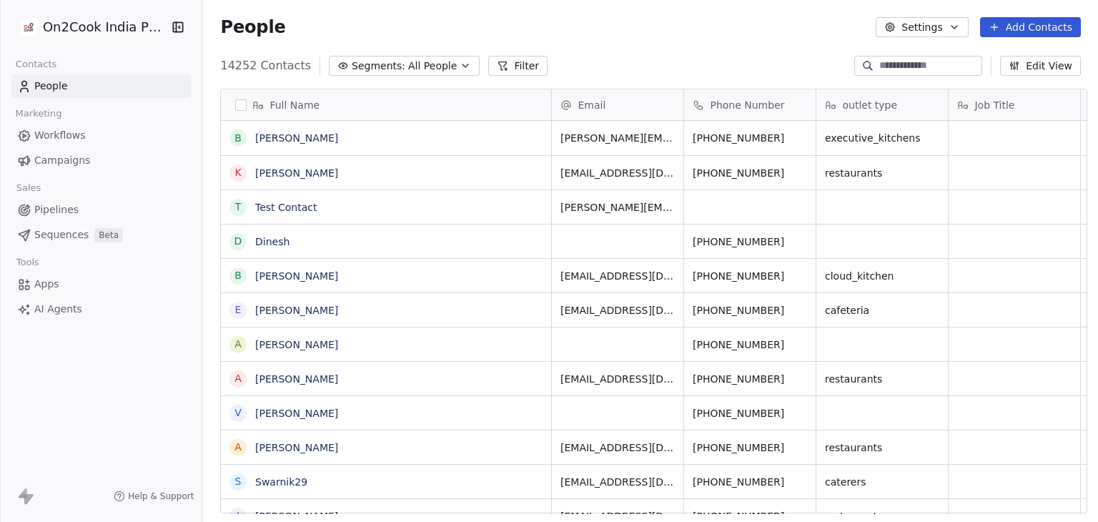
scroll to position [448, 890]
click at [917, 72] on input at bounding box center [929, 66] width 100 height 14
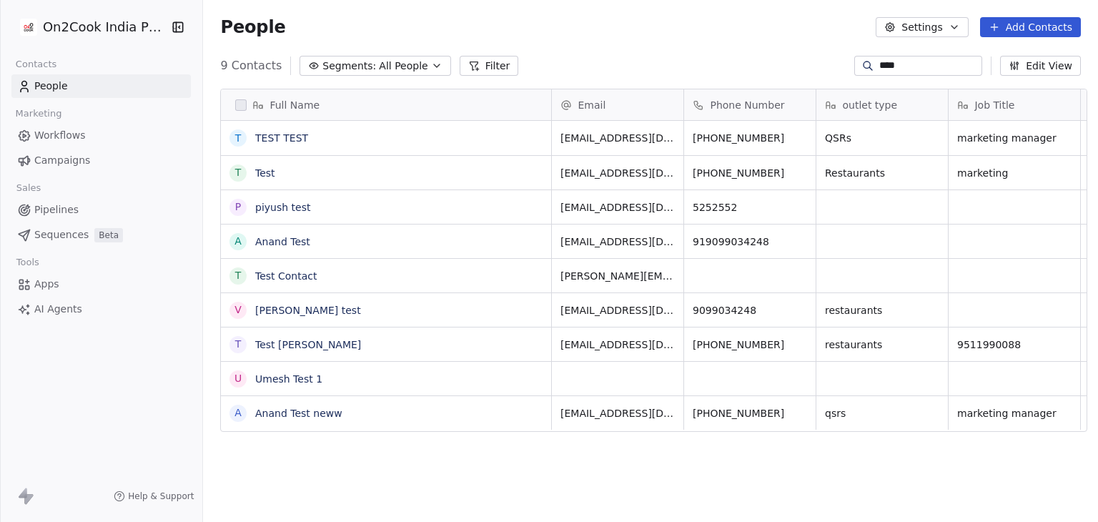
type input "****"
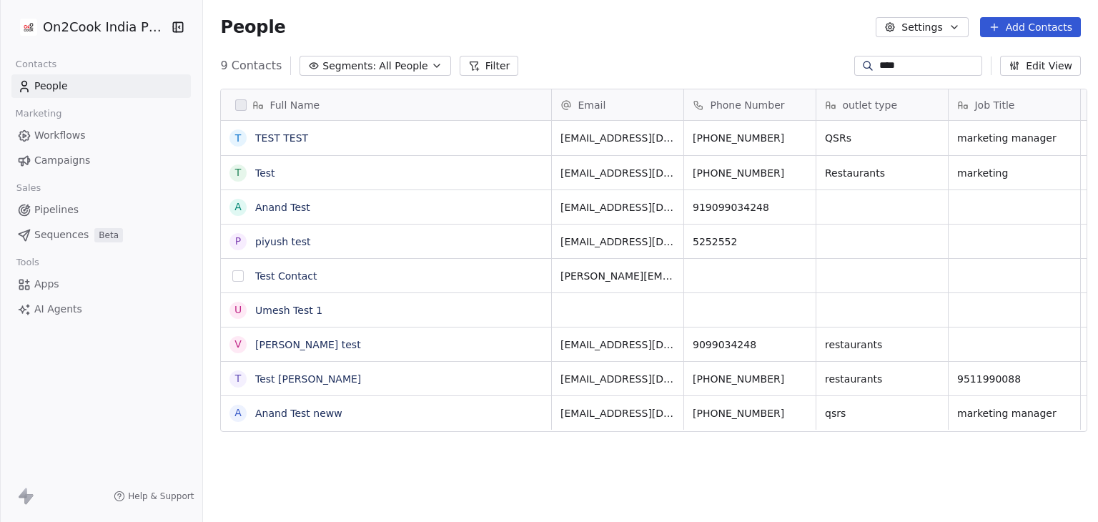
click at [232, 277] on button "grid" at bounding box center [237, 275] width 11 height 11
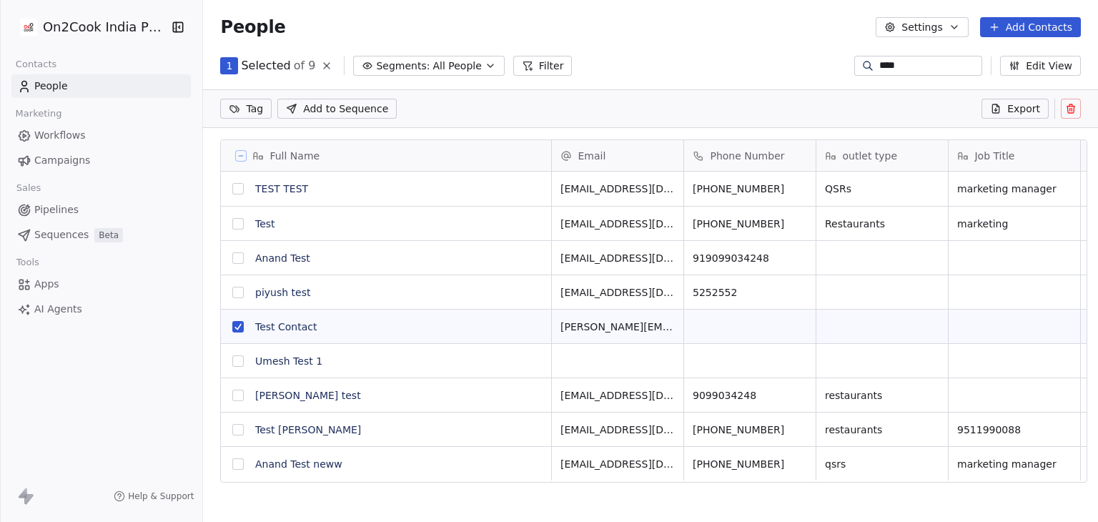
scroll to position [398, 890]
click at [1073, 107] on icon at bounding box center [1070, 108] width 11 height 11
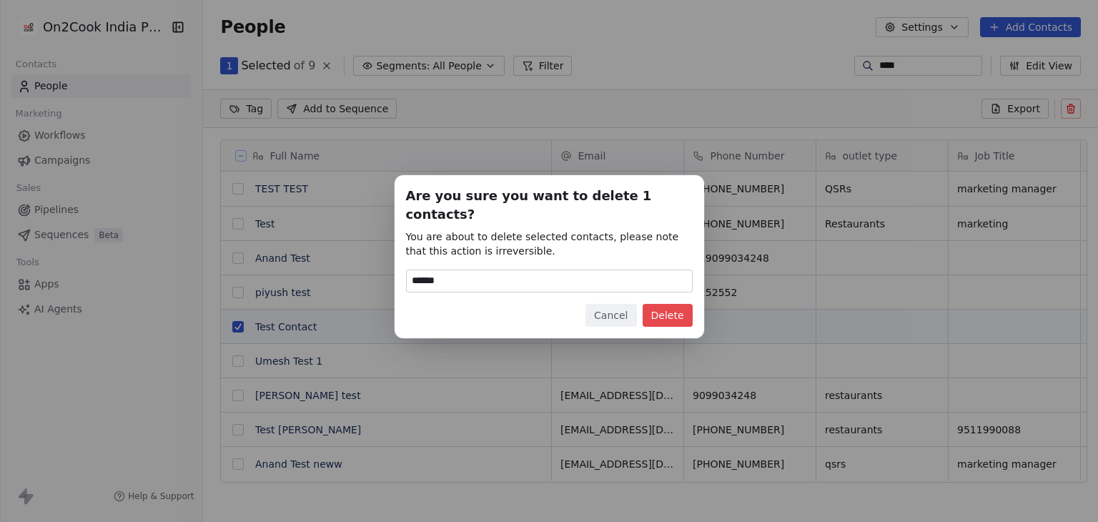
type input "******"
click at [656, 310] on button "Delete" at bounding box center [668, 315] width 50 height 23
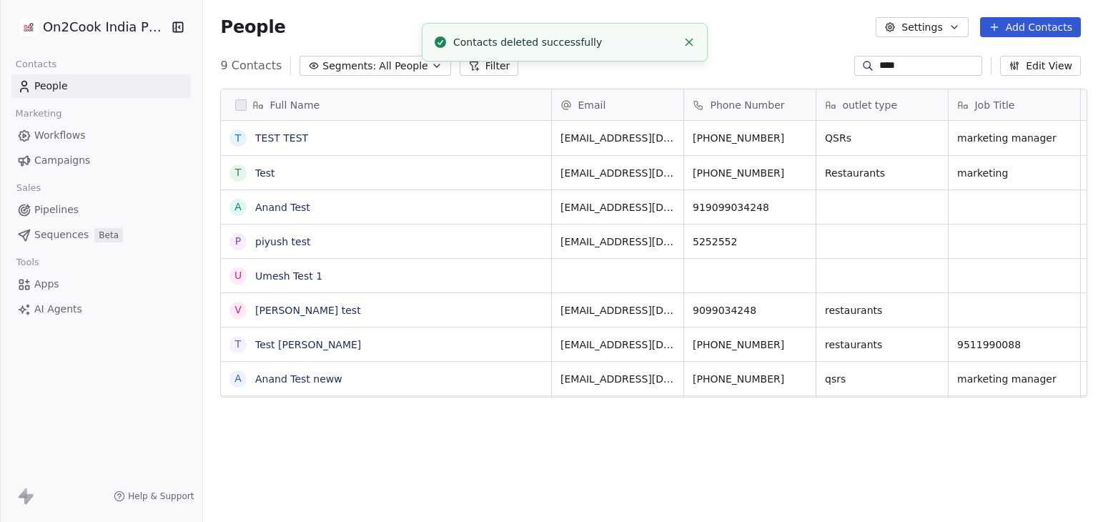
click at [1022, 28] on button "Add Contacts" at bounding box center [1030, 27] width 101 height 20
click at [1018, 59] on span "Create new contact" at bounding box center [1038, 58] width 98 height 15
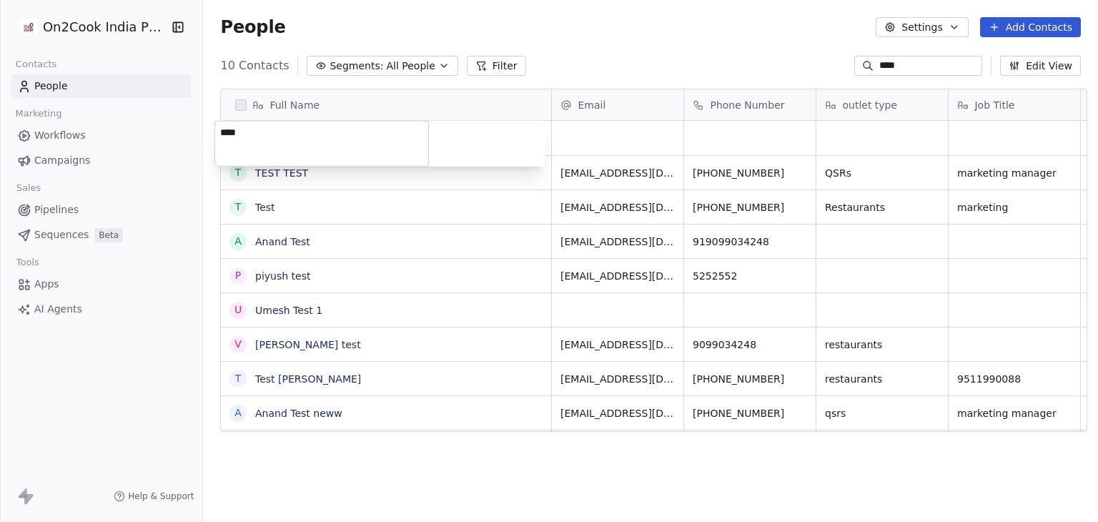
type textarea "****"
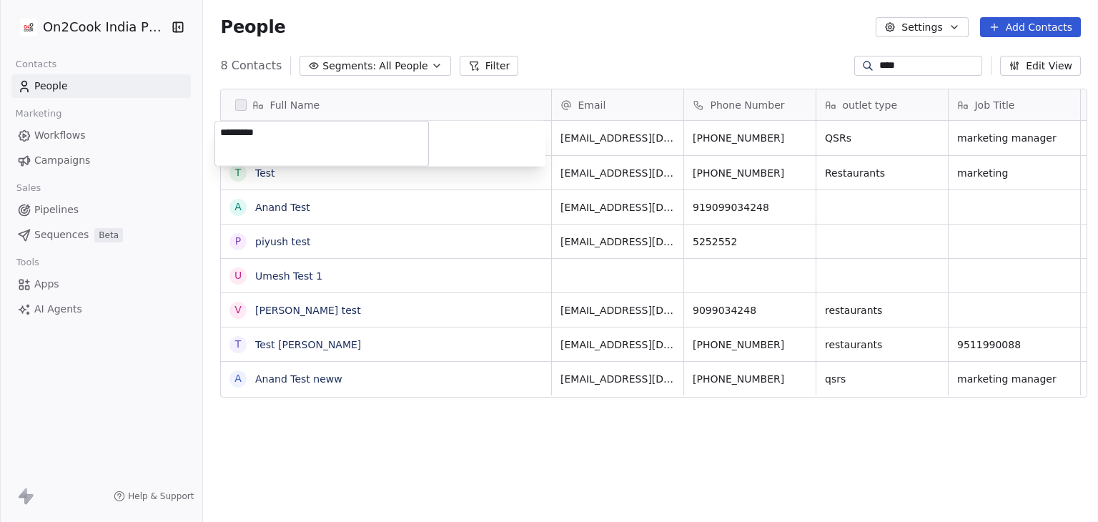
click at [430, 468] on html "On2Cook India Pvt. Ltd. Contacts People Marketing Workflows Campaigns Sales Pip…" at bounding box center [549, 261] width 1098 height 522
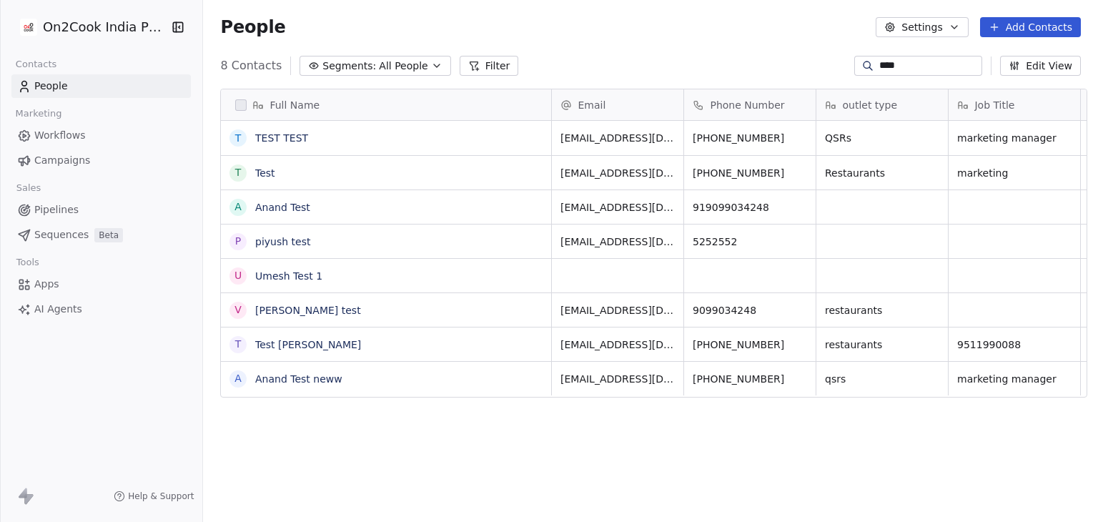
click at [1004, 26] on button "Add Contacts" at bounding box center [1030, 27] width 101 height 20
click at [1012, 55] on span "Create new contact" at bounding box center [1038, 58] width 98 height 15
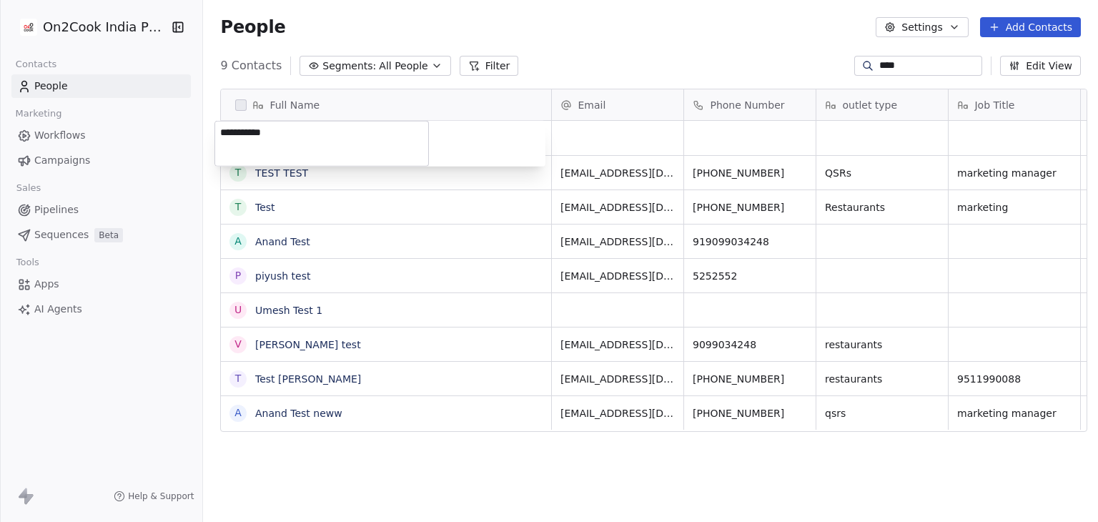
type textarea "**********"
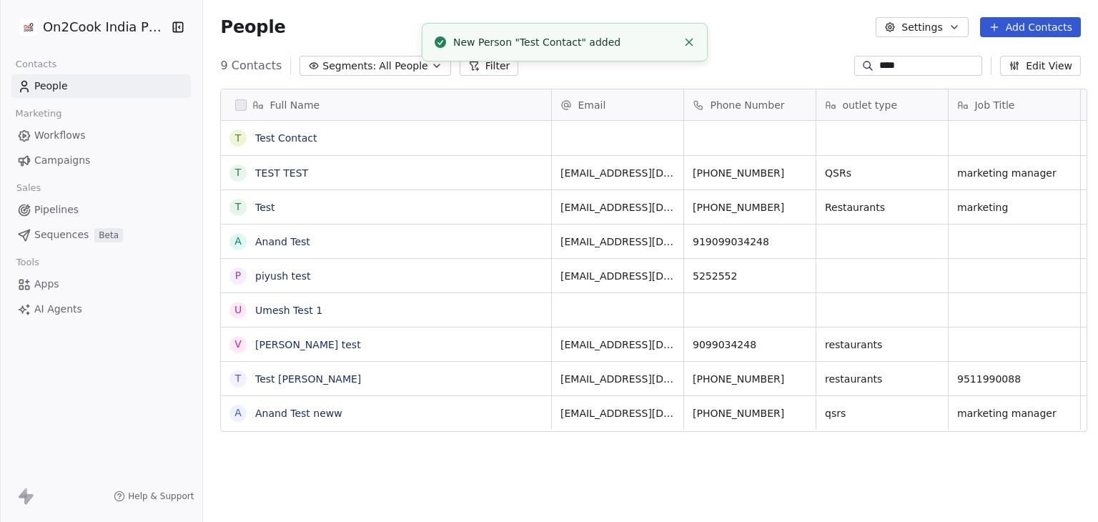
click at [712, 37] on div "People Settings Add Contacts" at bounding box center [650, 27] width 895 height 54
click at [615, 118] on div "Email" at bounding box center [618, 104] width 132 height 31
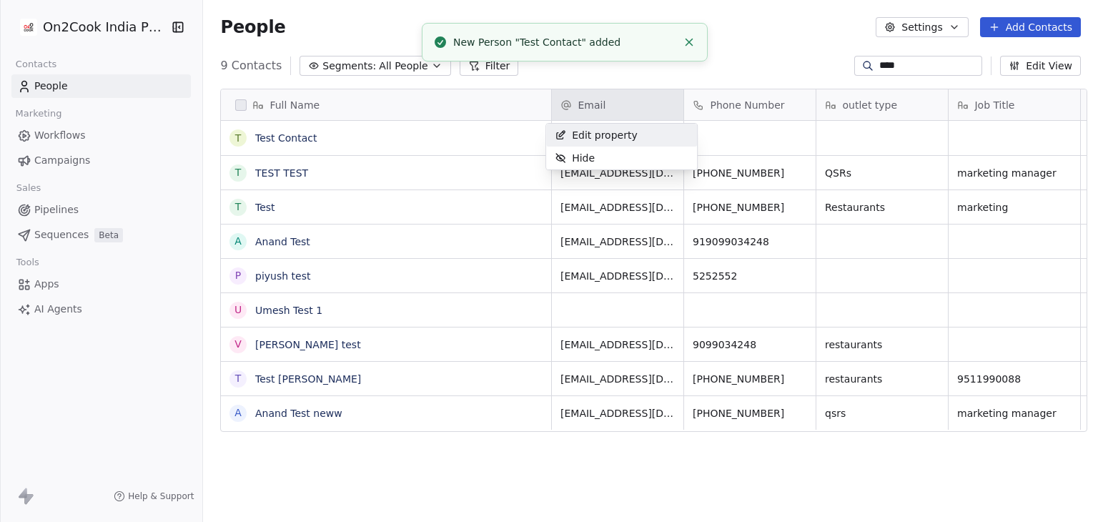
click at [611, 119] on html "On2Cook India Pvt. Ltd. Contacts People Marketing Workflows Campaigns Sales Pip…" at bounding box center [549, 261] width 1098 height 522
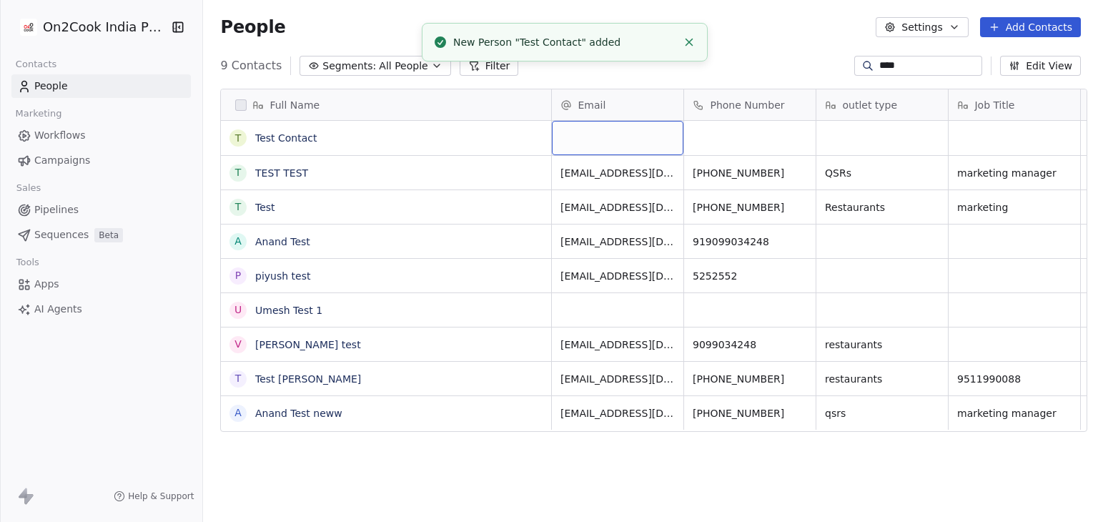
click at [609, 143] on div "grid" at bounding box center [618, 138] width 132 height 34
type input "**********"
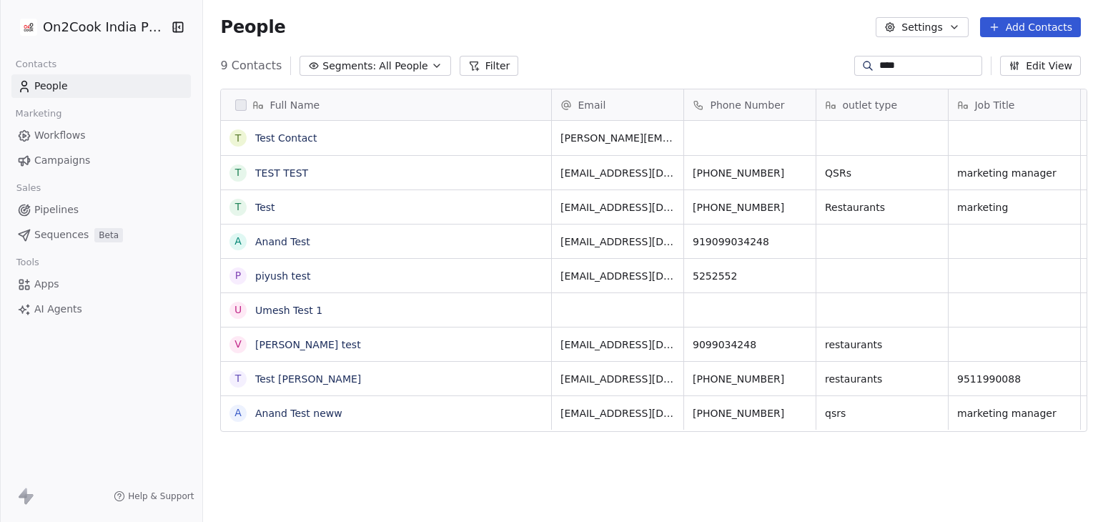
click at [666, 41] on div "People Settings Add Contacts" at bounding box center [650, 27] width 895 height 54
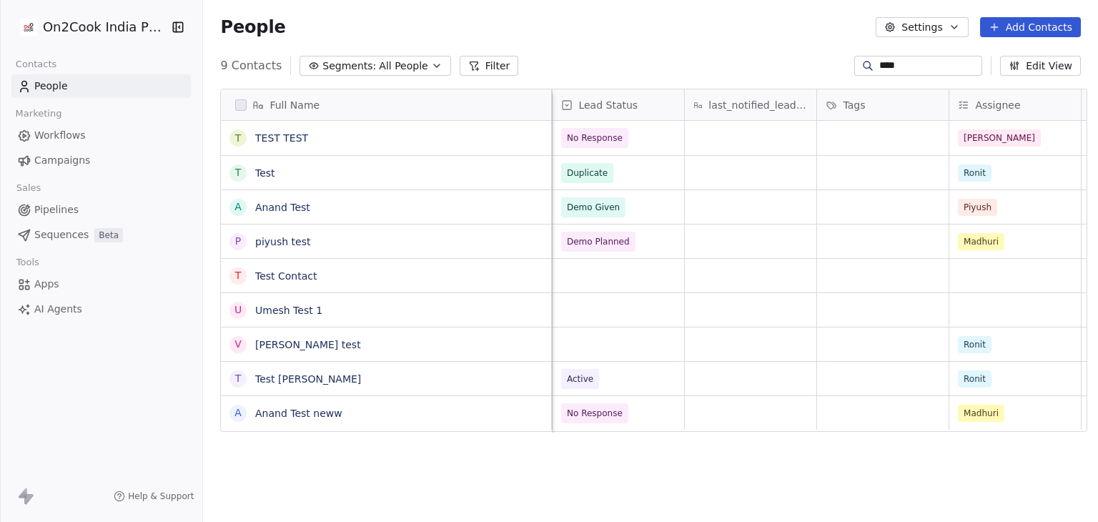
scroll to position [0, 1058]
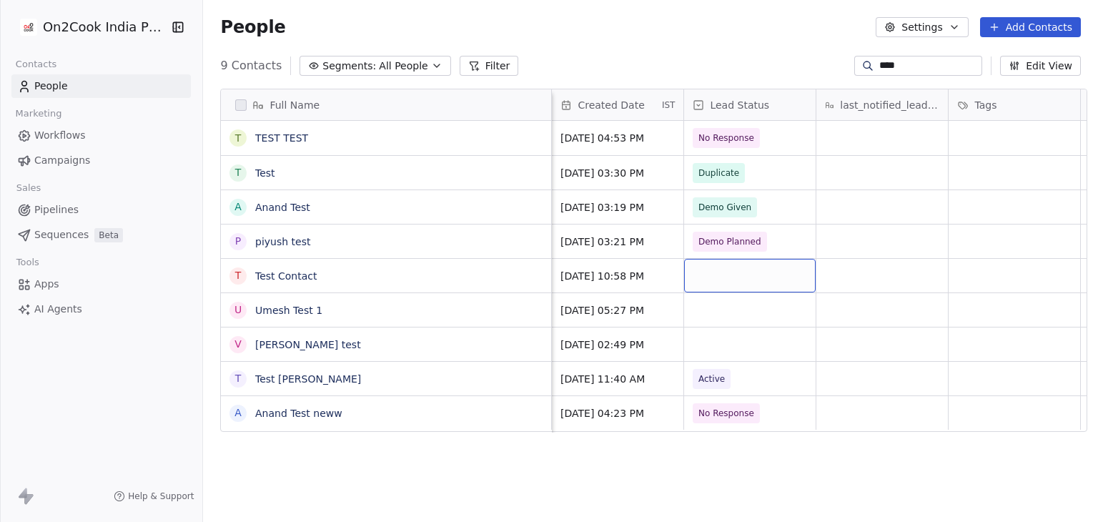
click at [741, 282] on div "grid" at bounding box center [750, 276] width 132 height 34
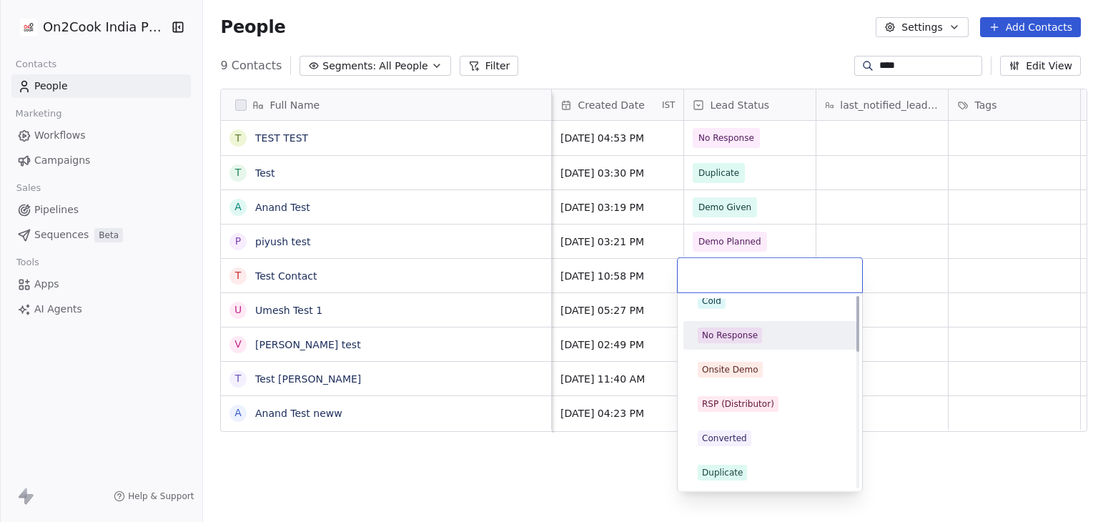
scroll to position [0, 0]
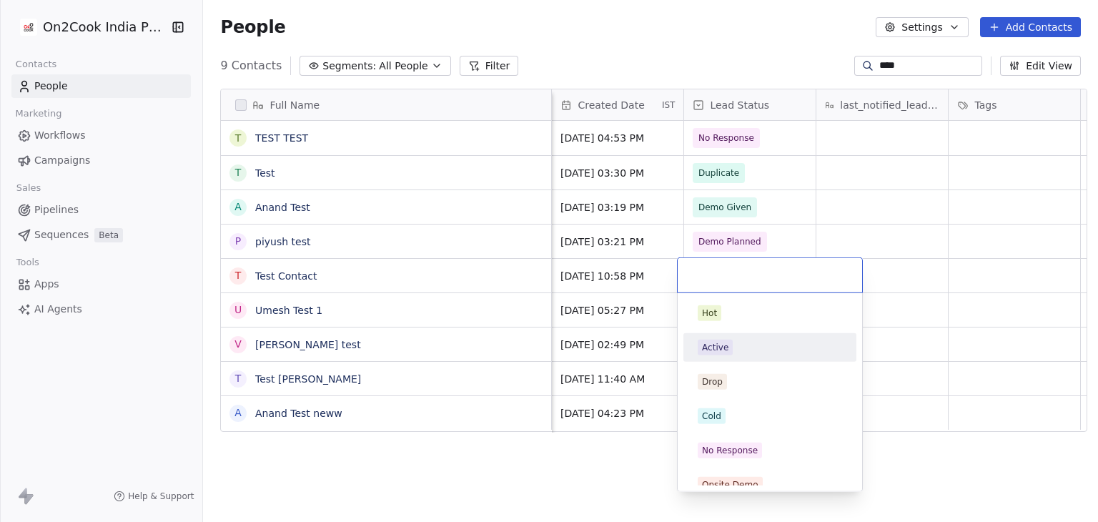
click at [737, 355] on div "Active" at bounding box center [770, 347] width 162 height 23
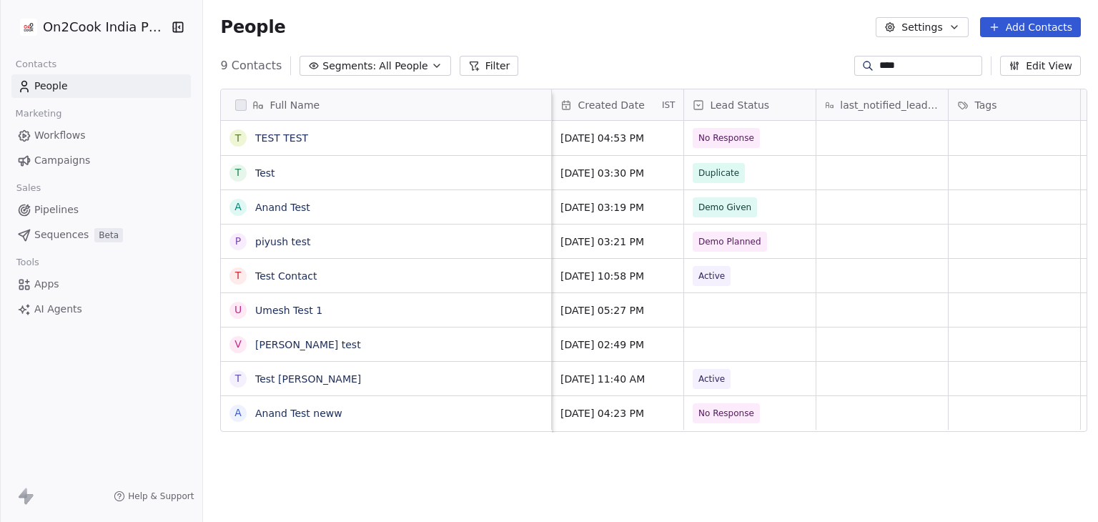
click at [593, 475] on div "Full Name T TEST TEST T Test A Anand Test p piyush test T Test Contact U Umesh …" at bounding box center [650, 306] width 895 height 459
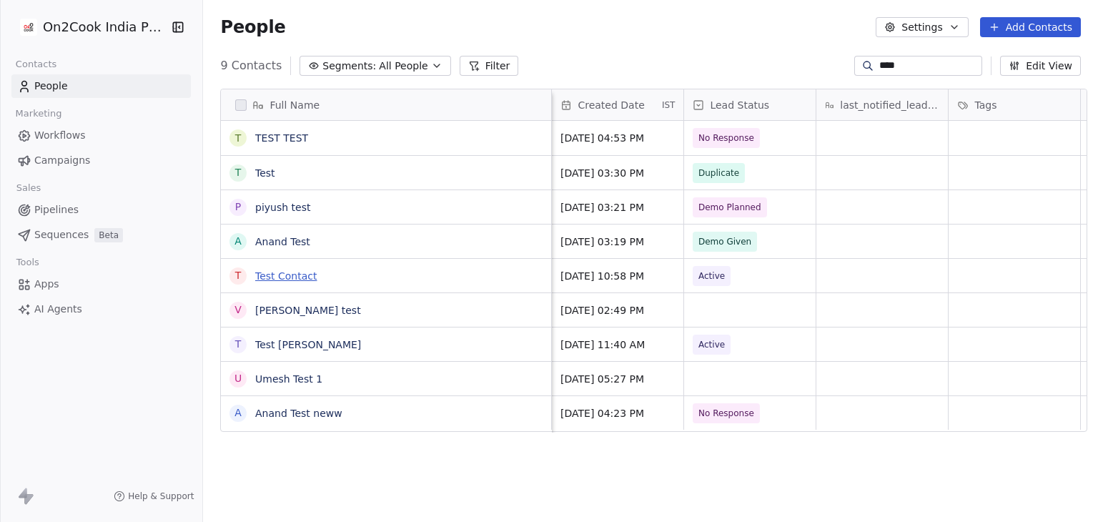
click at [261, 275] on link "Test Contact" at bounding box center [286, 275] width 62 height 11
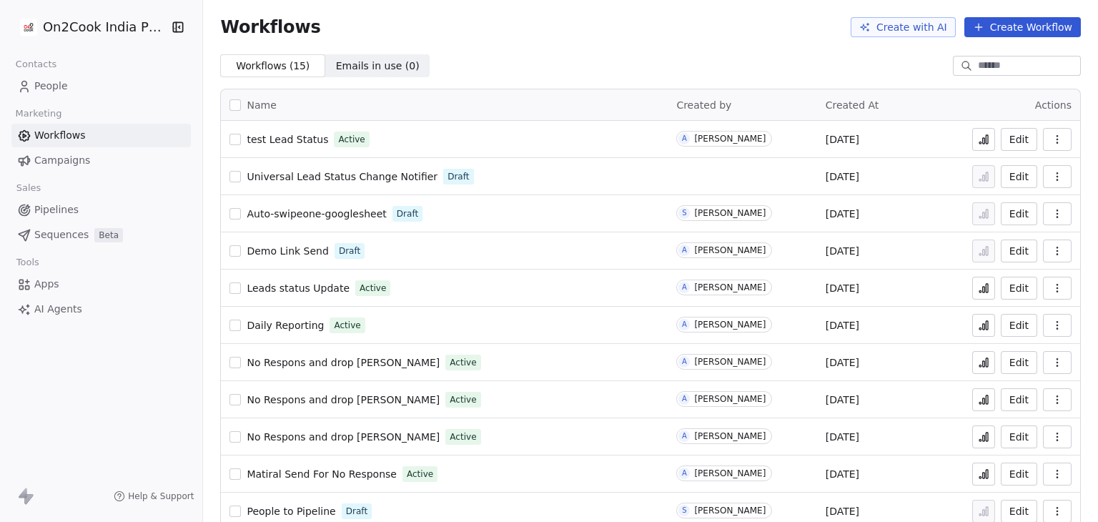
click at [983, 141] on icon at bounding box center [984, 141] width 2 height 6
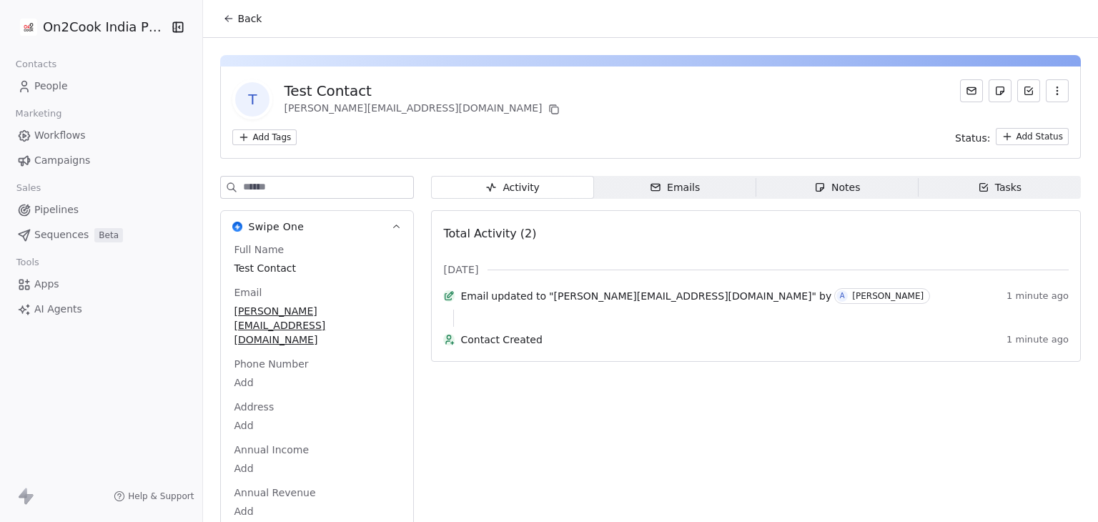
click at [250, 29] on button "Back" at bounding box center [243, 19] width 56 height 26
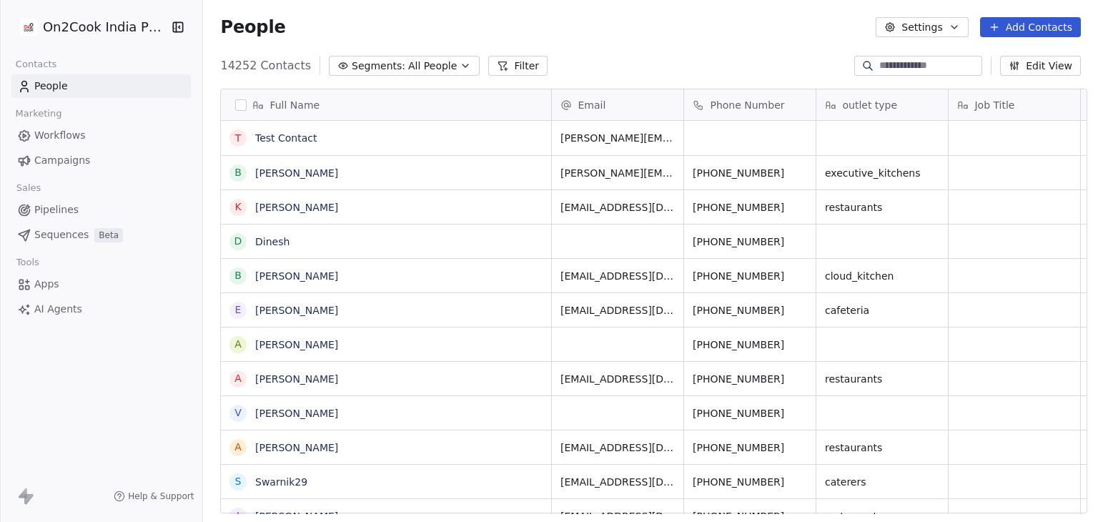
scroll to position [448, 890]
click at [924, 73] on div at bounding box center [918, 66] width 128 height 20
type input "*"
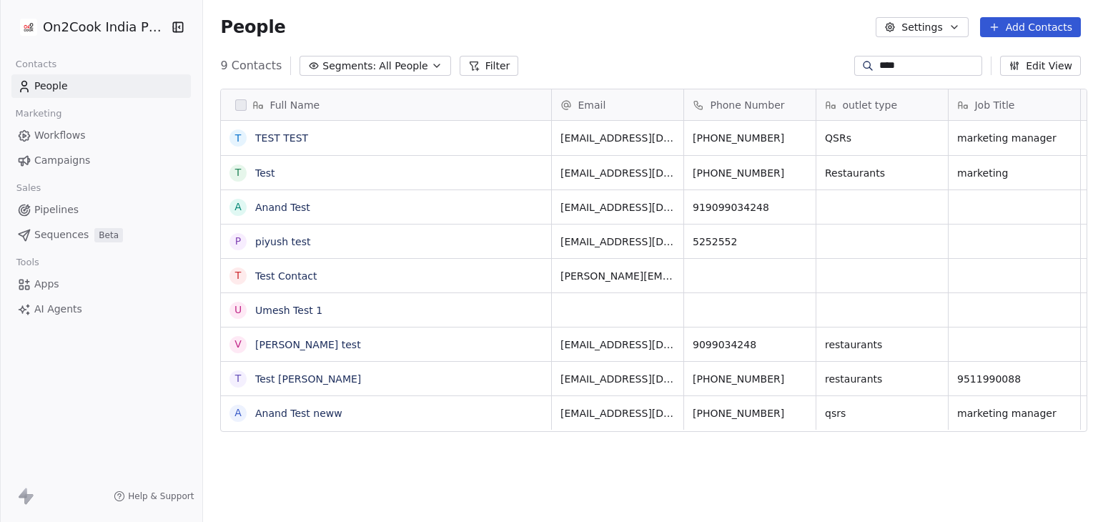
type input "****"
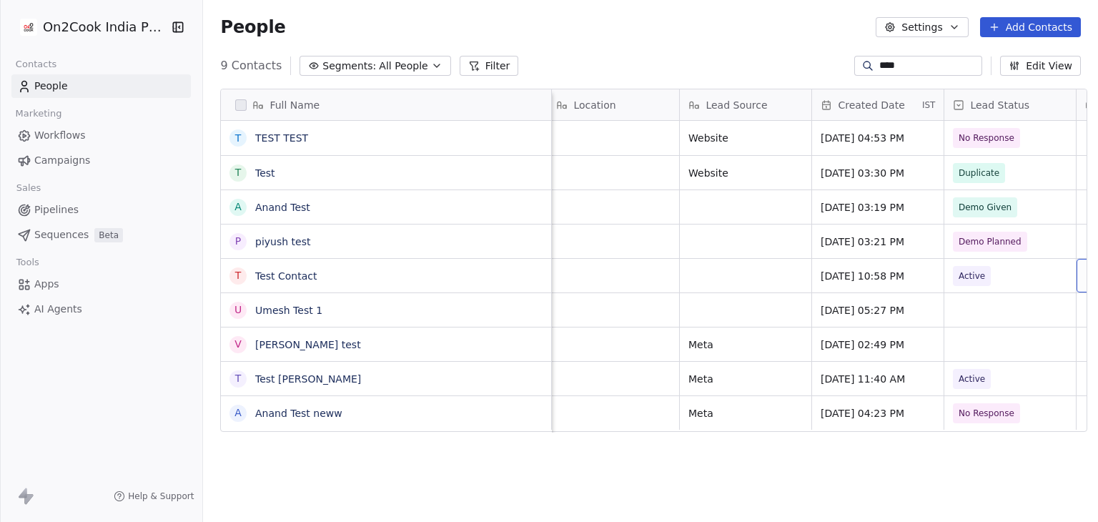
scroll to position [0, 931]
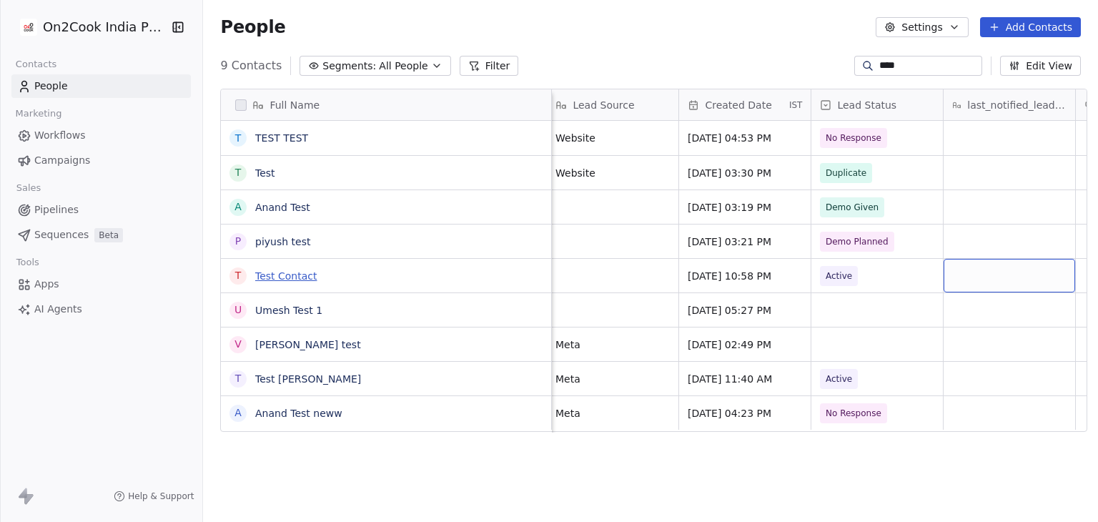
click at [283, 272] on link "Test Contact" at bounding box center [286, 275] width 62 height 11
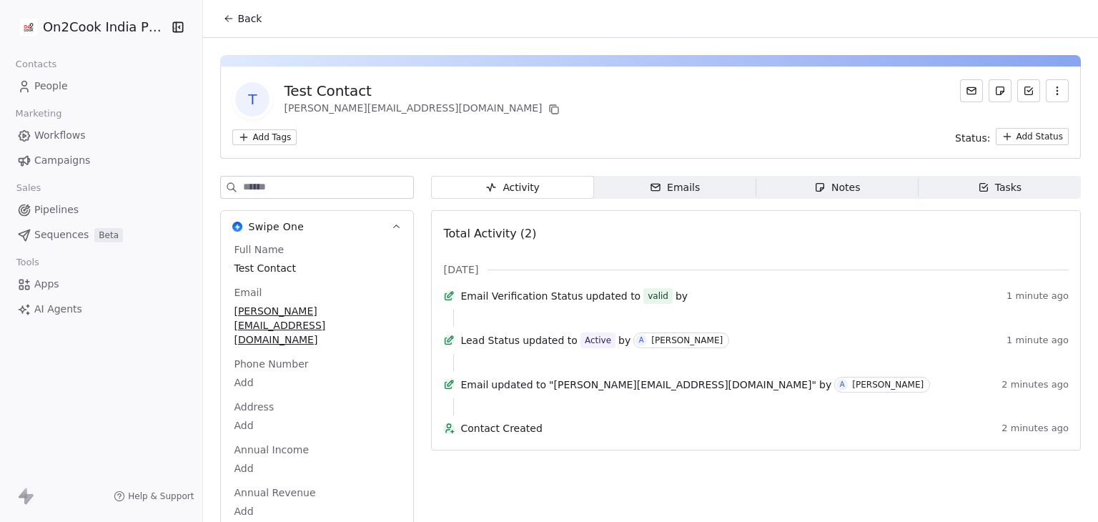
click at [237, 24] on span "Back" at bounding box center [249, 18] width 24 height 14
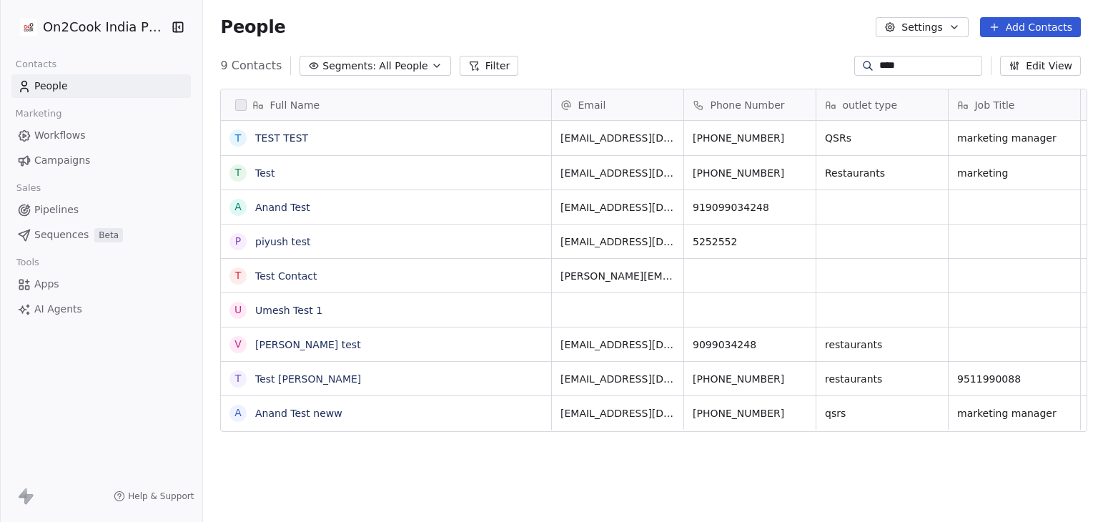
scroll to position [448, 890]
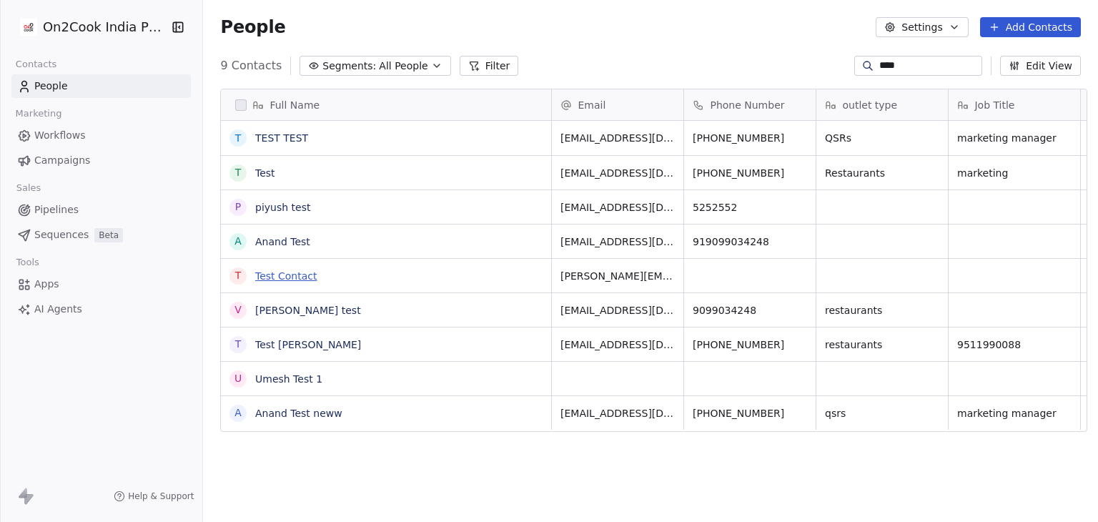
click at [287, 275] on link "Test Contact" at bounding box center [286, 275] width 62 height 11
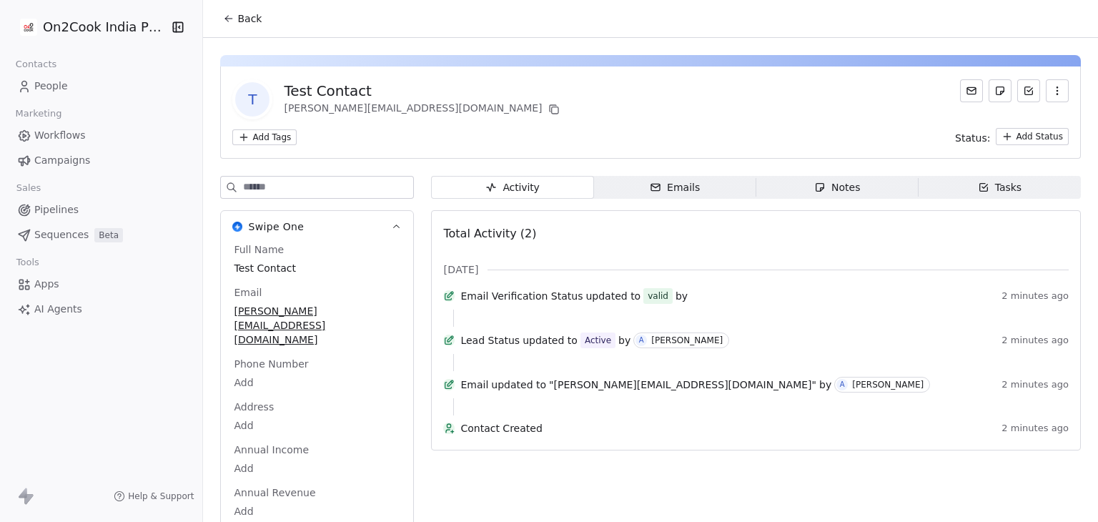
click at [240, 22] on span "Back" at bounding box center [249, 18] width 24 height 14
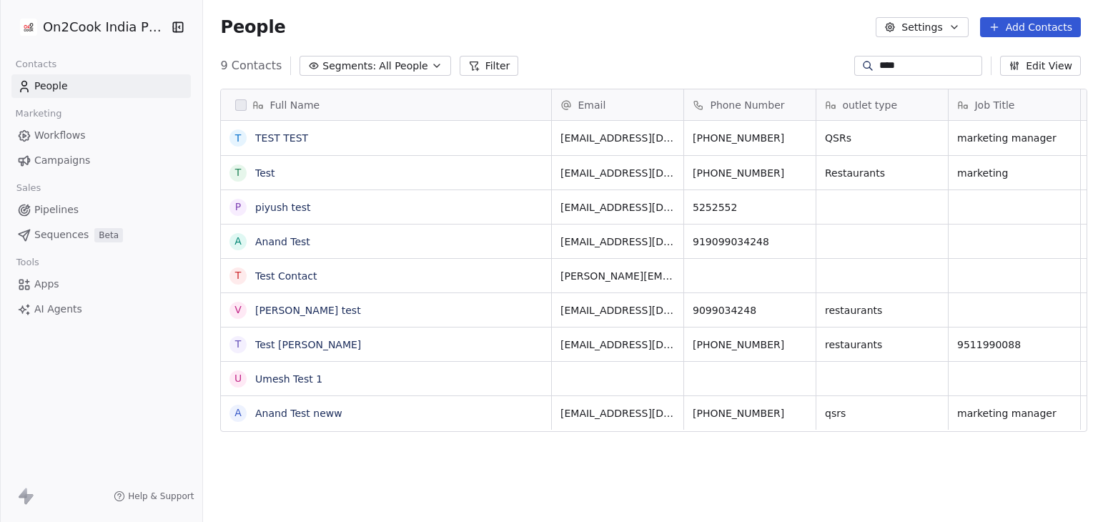
scroll to position [448, 890]
click at [285, 282] on link "Test Contact" at bounding box center [286, 275] width 62 height 11
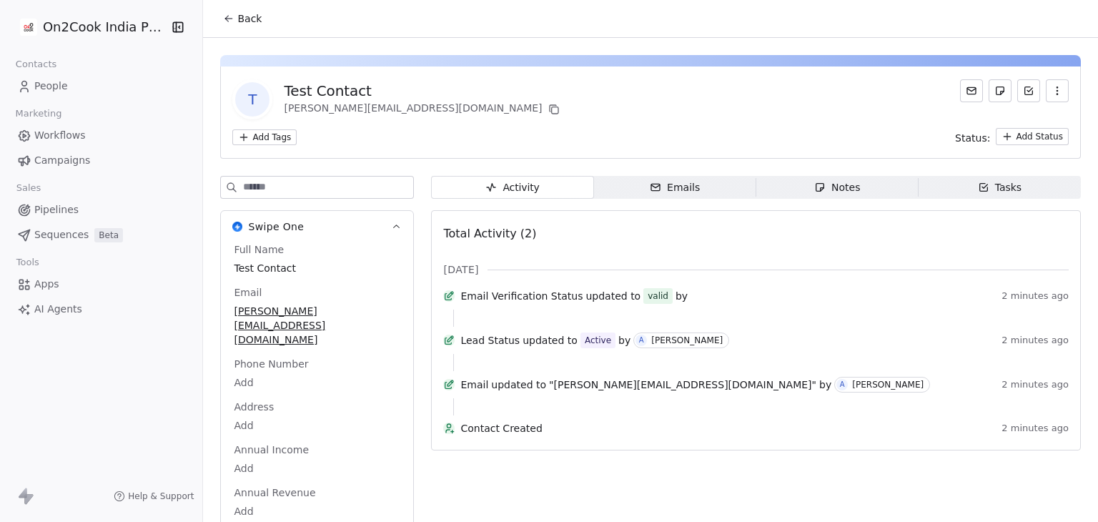
scroll to position [12, 0]
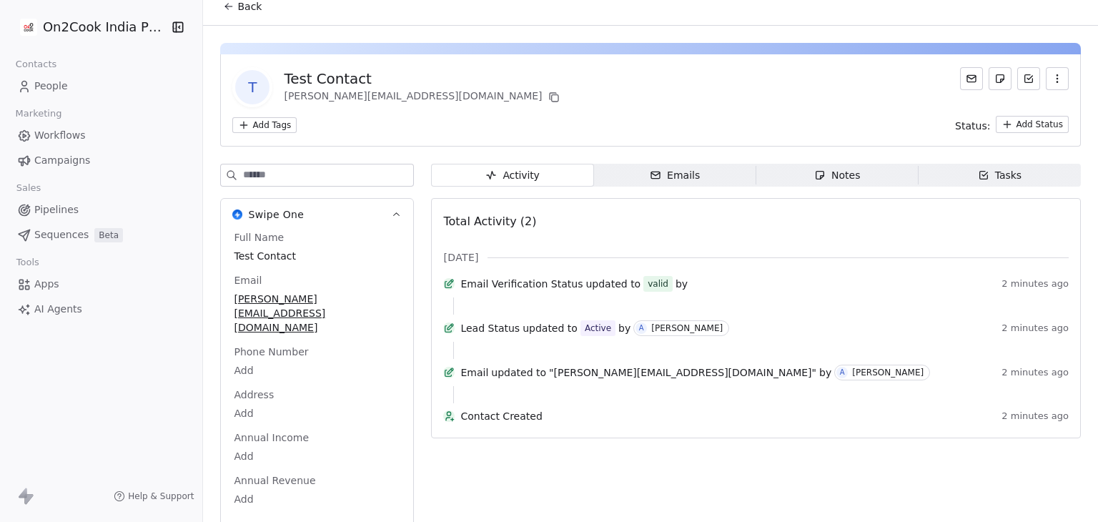
click at [228, 0] on button "Back" at bounding box center [243, 7] width 56 height 26
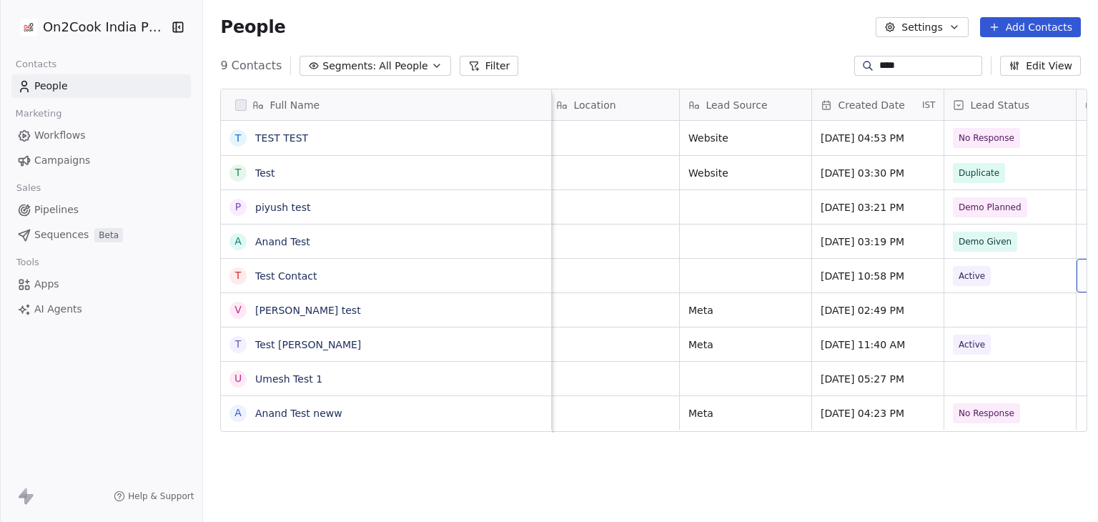
scroll to position [0, 931]
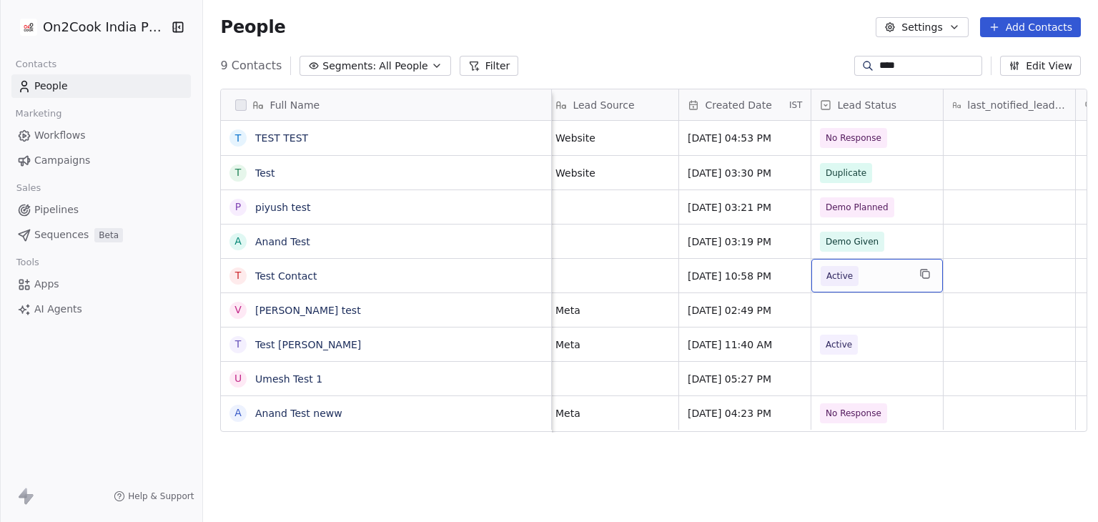
click at [884, 287] on div "Active" at bounding box center [878, 276] width 132 height 34
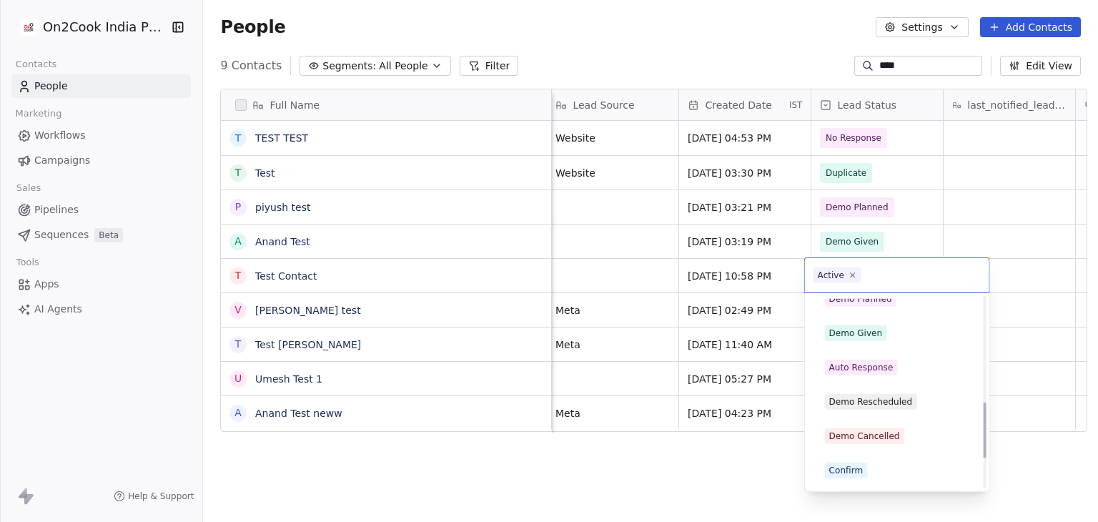
scroll to position [459, 0]
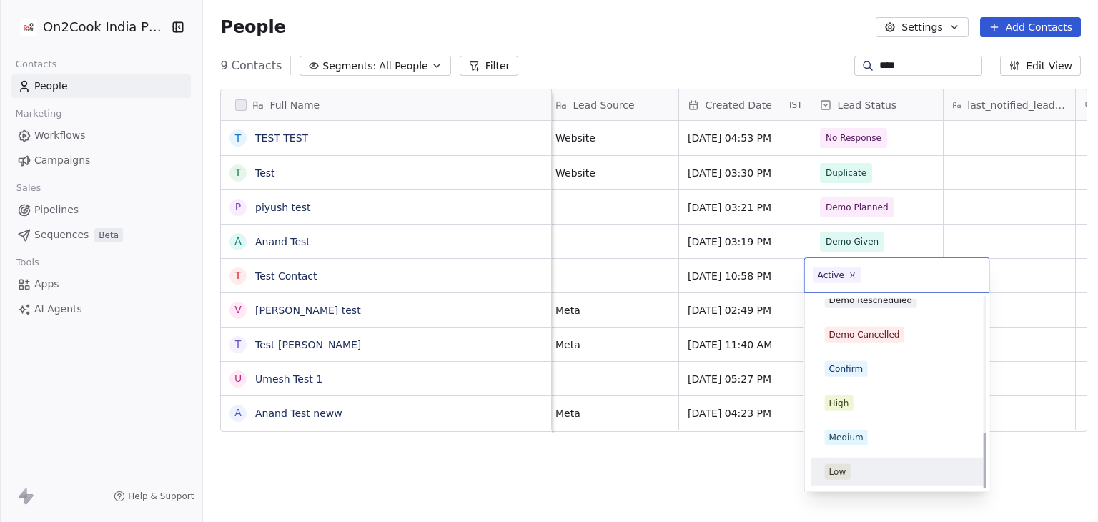
click at [869, 473] on div "Low" at bounding box center [897, 472] width 144 height 16
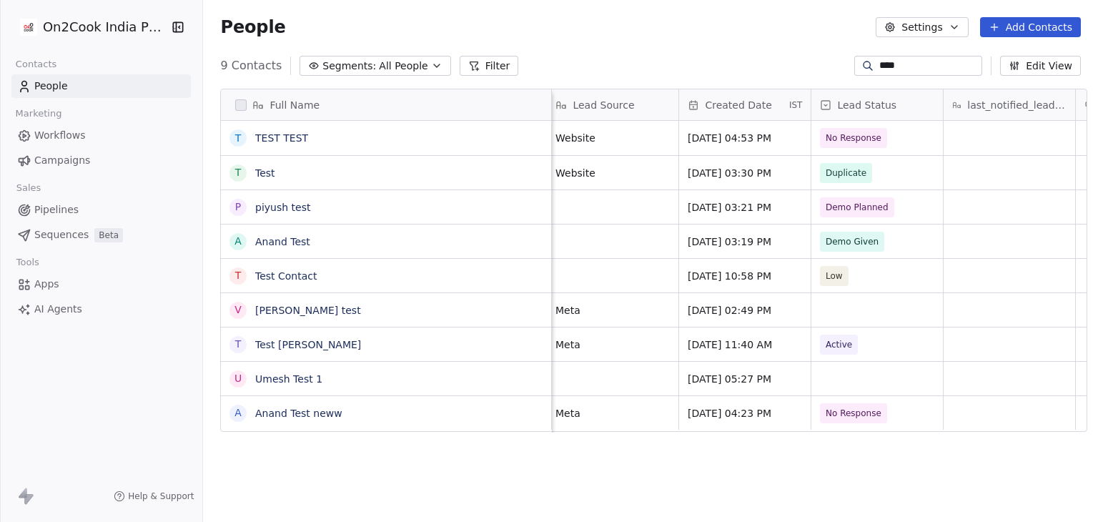
click at [686, 458] on div "Full Name T TEST TEST T Test p piyush test A Anand Test T Test Contact V Vithal…" at bounding box center [650, 306] width 895 height 459
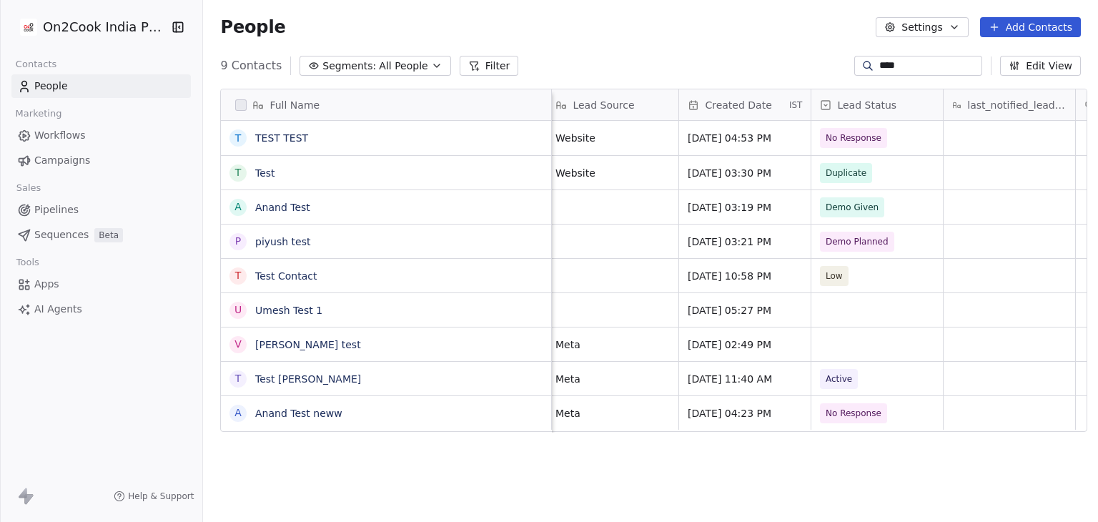
click at [411, 8] on div "People Settings Add Contacts" at bounding box center [650, 27] width 895 height 54
click at [288, 278] on link "Test Contact" at bounding box center [286, 275] width 62 height 11
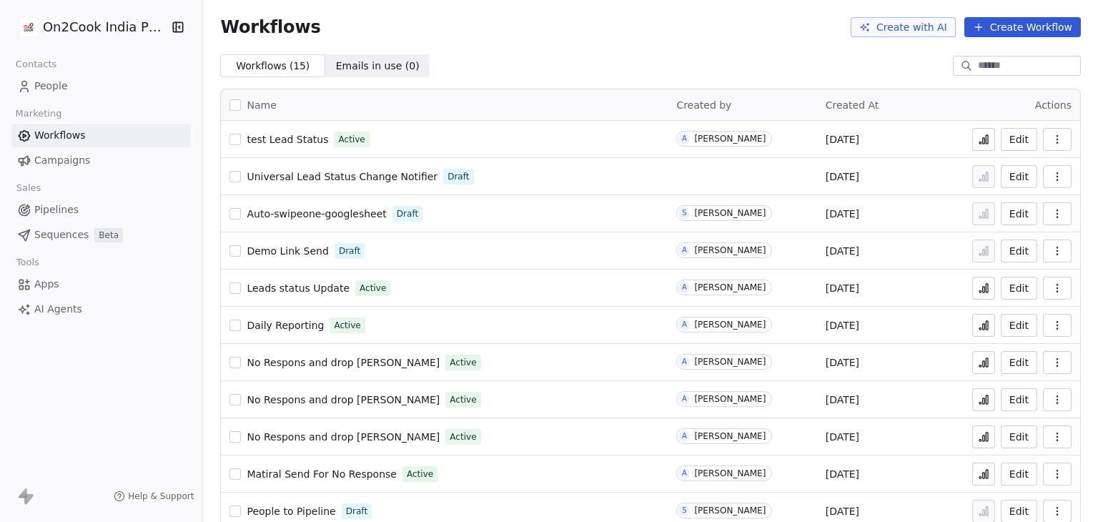
drag, startPoint x: 975, startPoint y: 141, endPoint x: 792, endPoint y: 119, distance: 184.3
click at [792, 119] on th "Created by" at bounding box center [742, 104] width 149 height 31
click at [985, 144] on button at bounding box center [983, 139] width 23 height 23
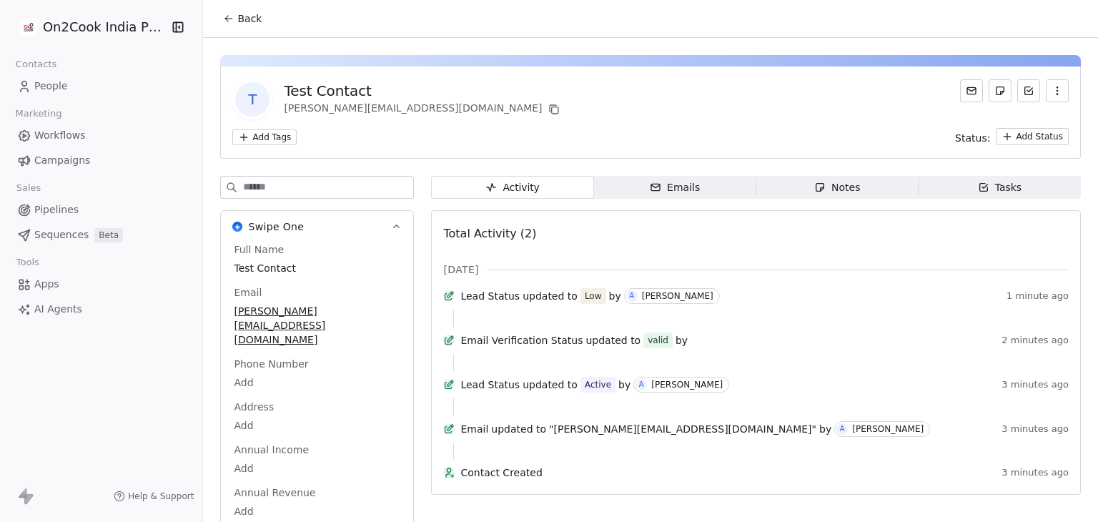
click at [601, 118] on div "T Test Contact mrinal@swipepages.com" at bounding box center [650, 99] width 837 height 40
click at [215, 18] on button "Back" at bounding box center [243, 19] width 56 height 26
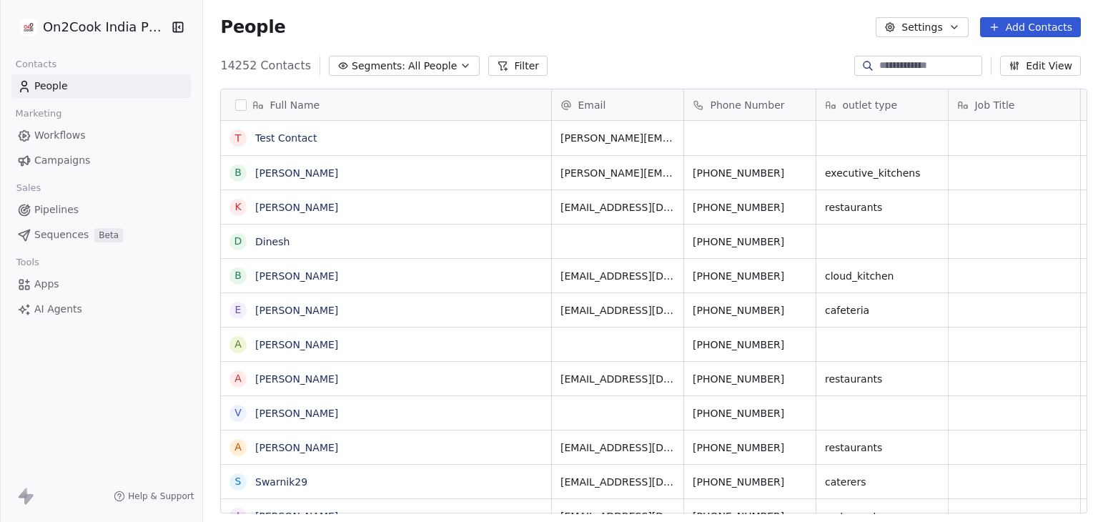
scroll to position [11, 11]
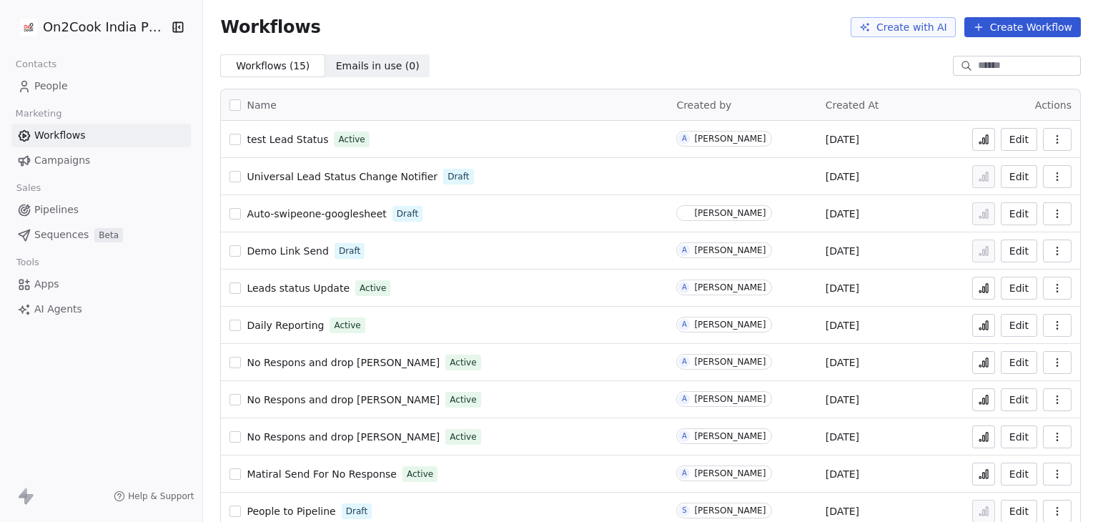
click at [978, 141] on icon at bounding box center [983, 139] width 11 height 11
click at [972, 144] on button at bounding box center [983, 139] width 23 height 23
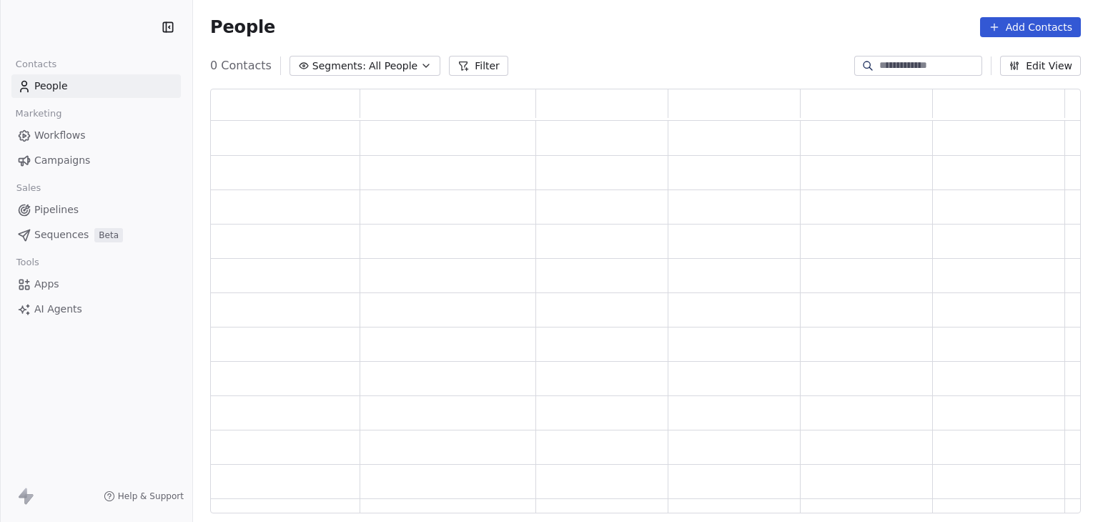
scroll to position [413, 859]
click at [49, 129] on span "Workflows" at bounding box center [59, 135] width 51 height 15
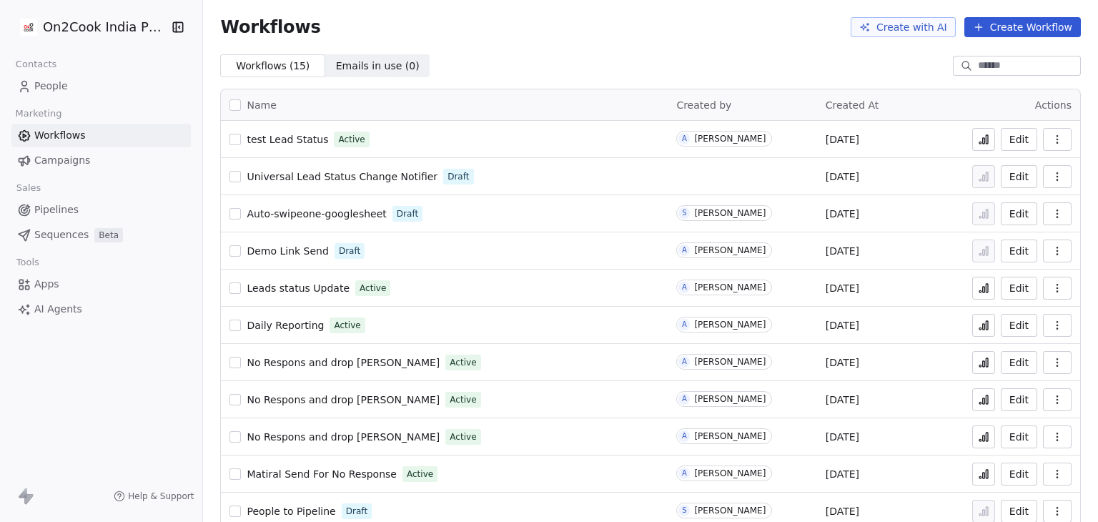
click at [984, 139] on button at bounding box center [983, 139] width 23 height 23
